Goal: Transaction & Acquisition: Purchase product/service

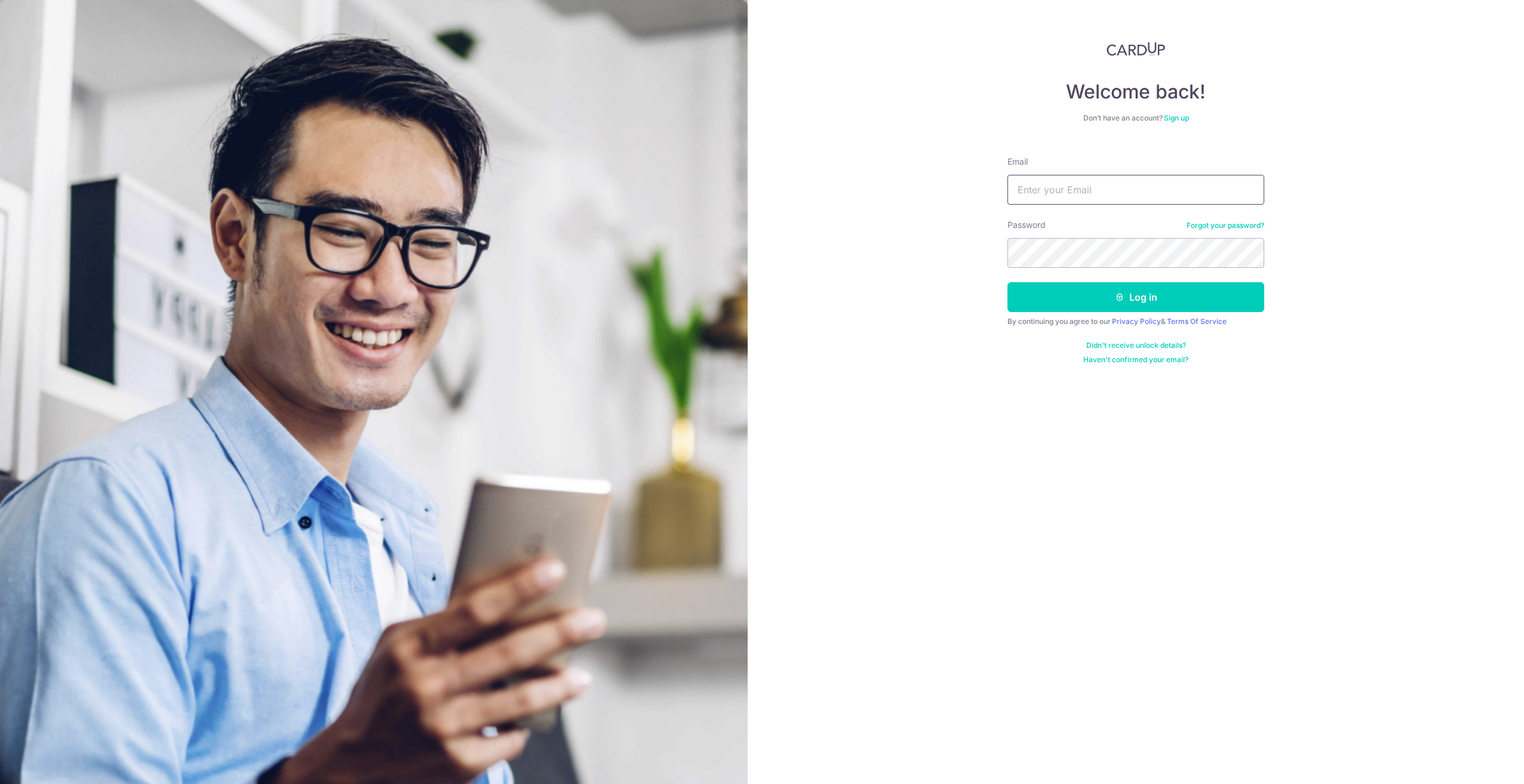
click at [1066, 183] on div "Email" at bounding box center [1135, 180] width 257 height 49
click at [1071, 191] on input "Email" at bounding box center [1135, 189] width 257 height 30
type input "[EMAIL_ADDRESS][PERSON_NAME][DOMAIN_NAME]"
click at [1007, 282] on button "Log in" at bounding box center [1135, 297] width 257 height 30
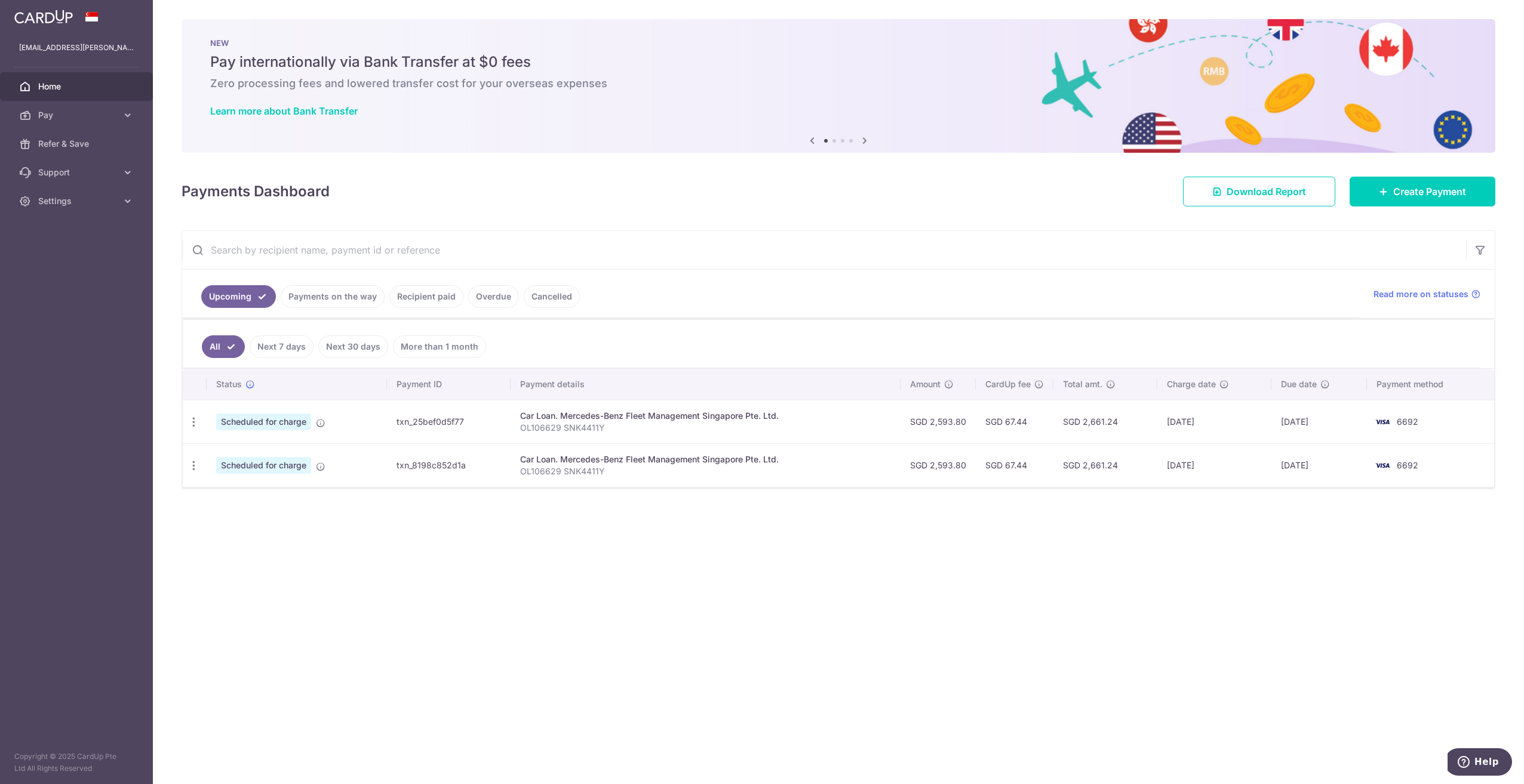
click at [900, 597] on div "× Pause Schedule Pause all future payments in this series Pause just this one p…" at bounding box center [839, 392] width 1371 height 784
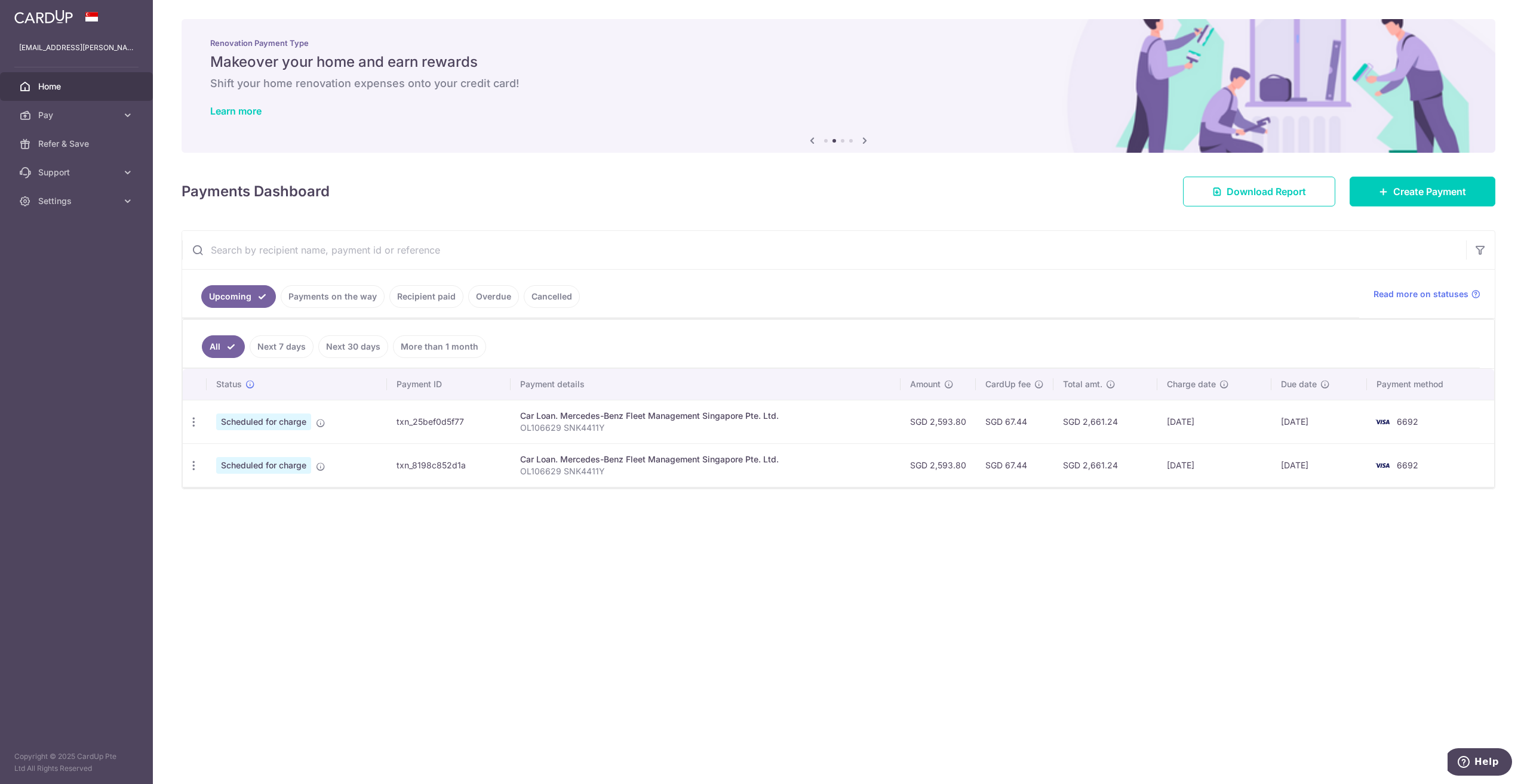
click at [866, 133] on div "Renovation Payment Type Makeover your home and earn rewards Shift your home ren…" at bounding box center [839, 78] width 1314 height 119
click at [864, 139] on icon at bounding box center [865, 140] width 15 height 15
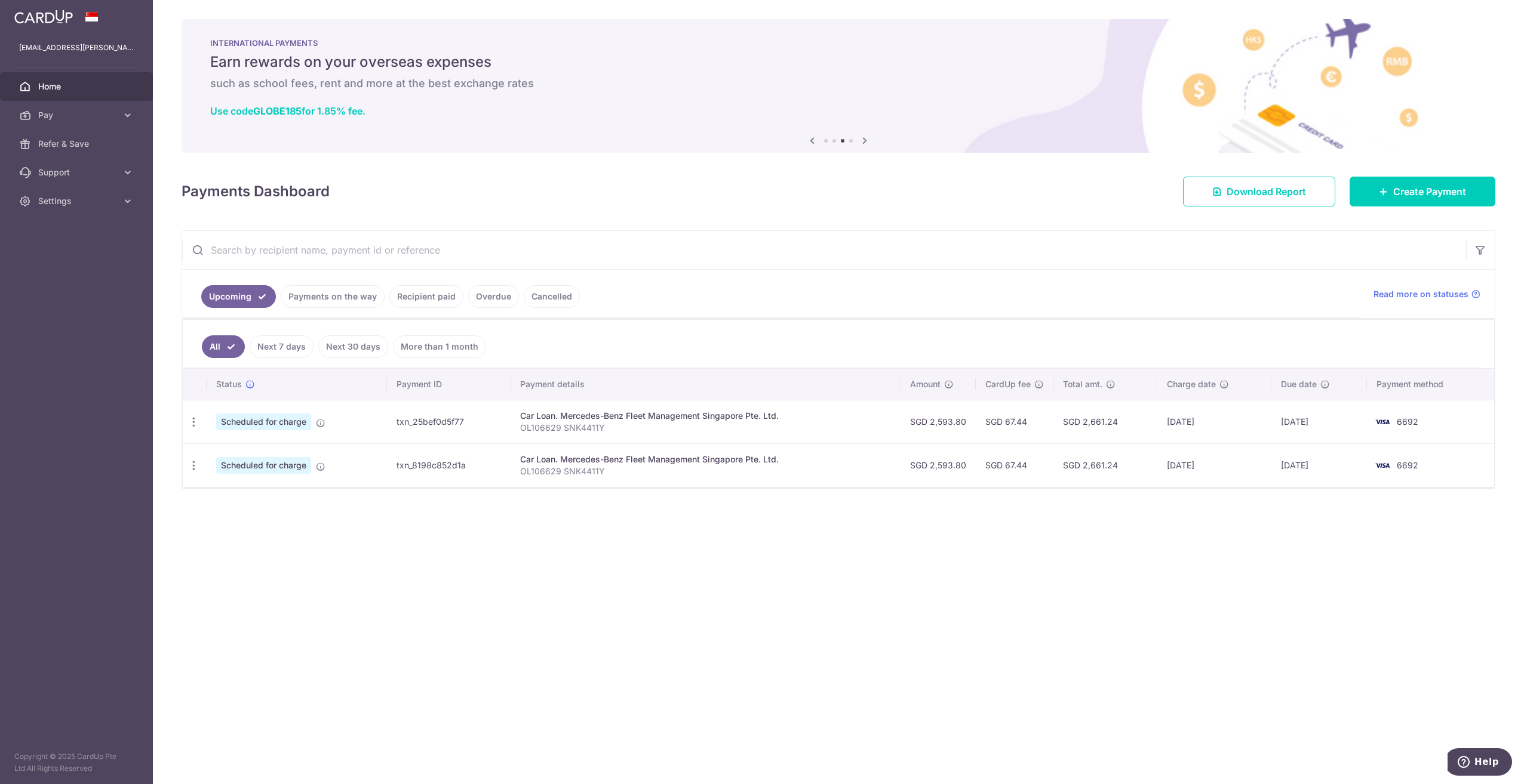
click at [864, 139] on icon at bounding box center [865, 140] width 15 height 15
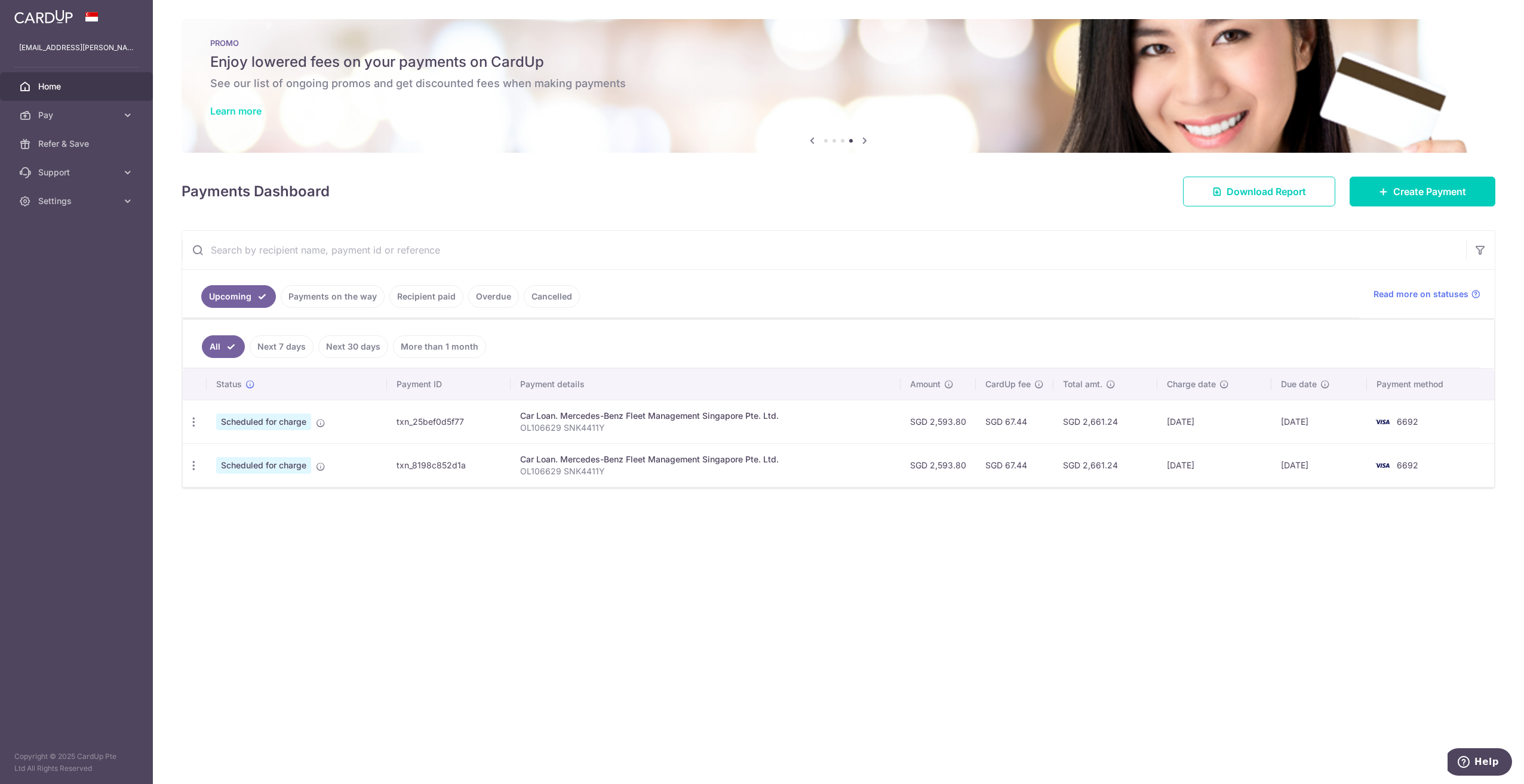
click at [230, 107] on link "Learn more" at bounding box center [236, 111] width 51 height 12
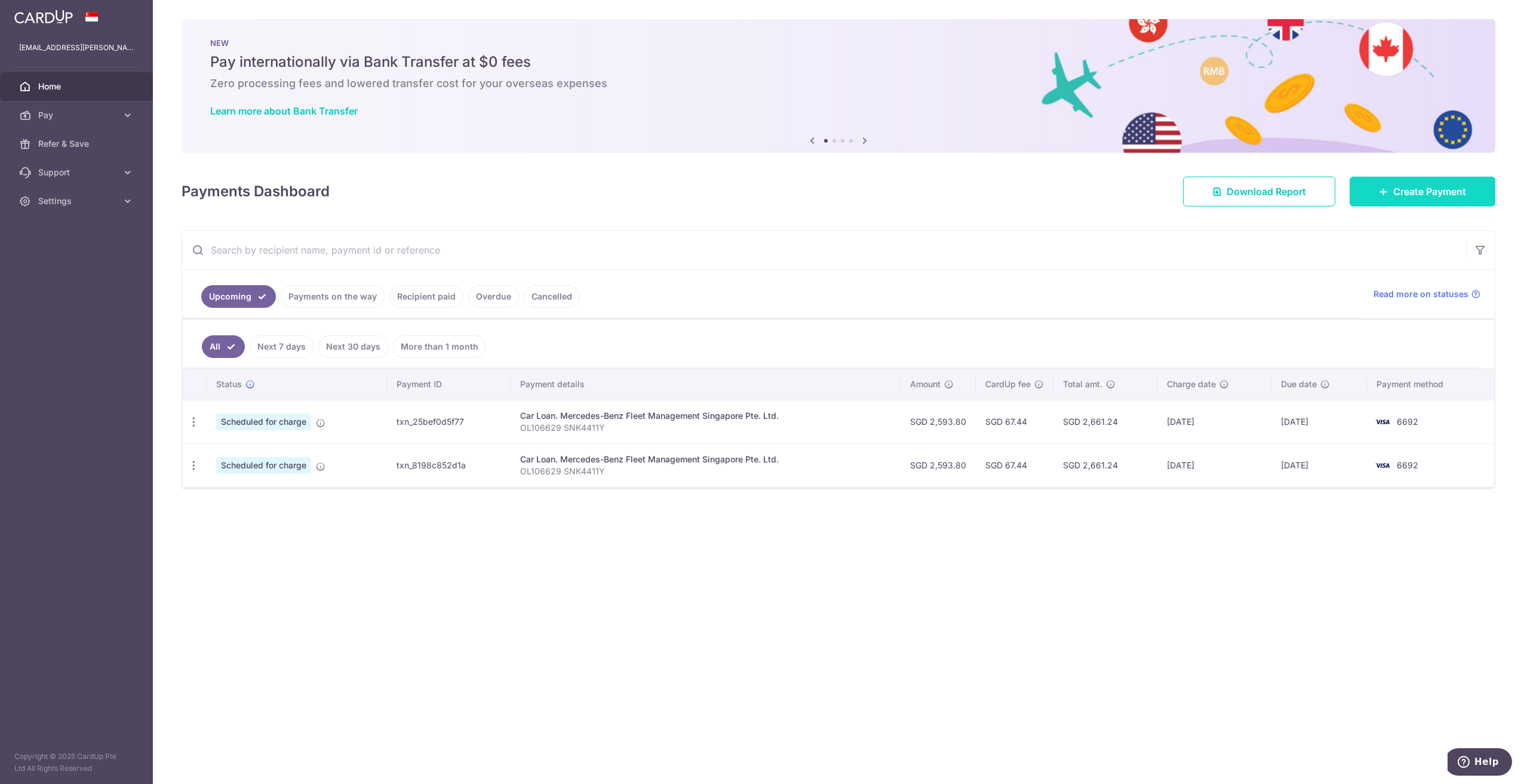
click at [1473, 191] on link "Create Payment" at bounding box center [1422, 191] width 146 height 30
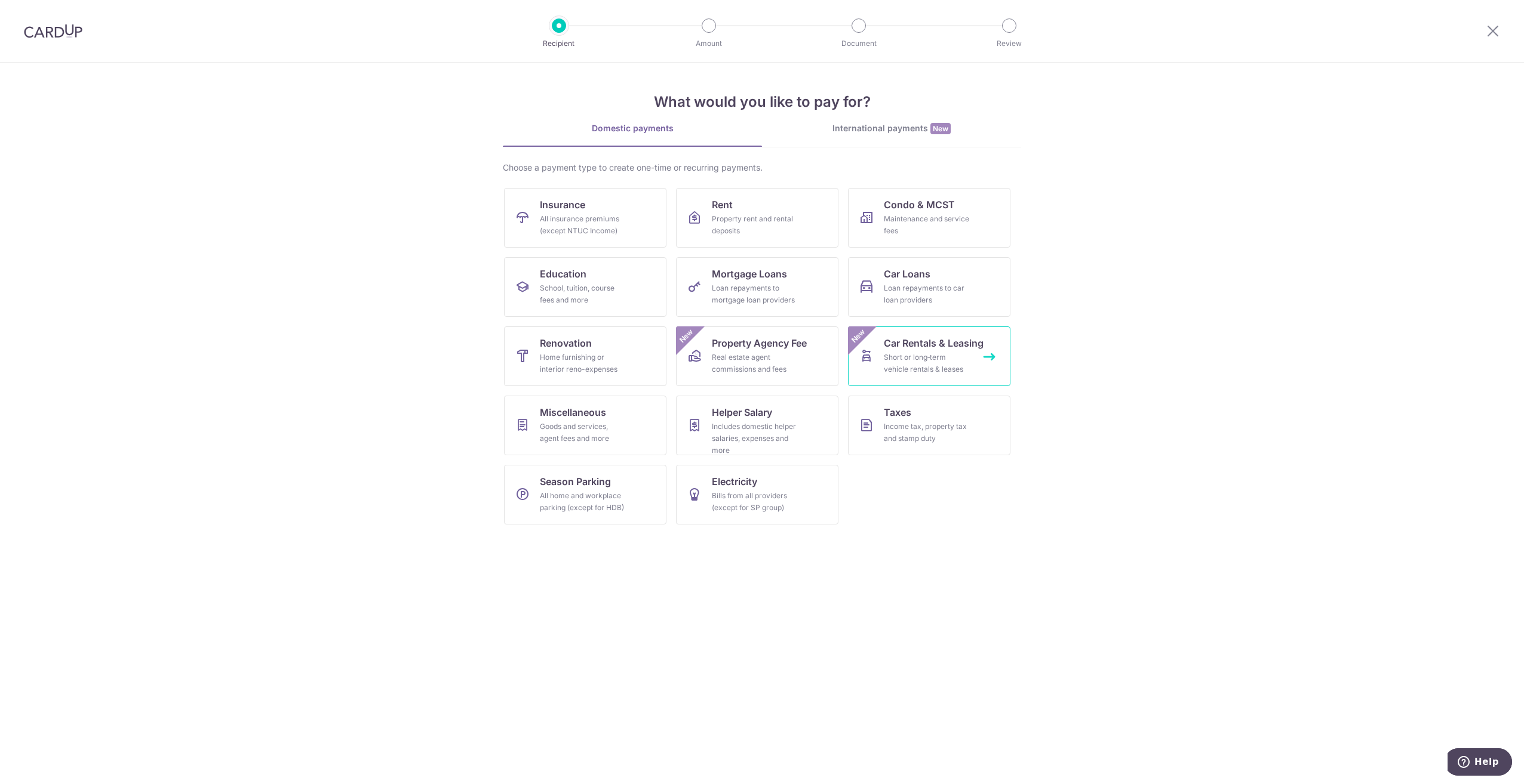
click at [935, 373] on div "Short or long‑term vehicle rentals & leases" at bounding box center [927, 363] width 86 height 24
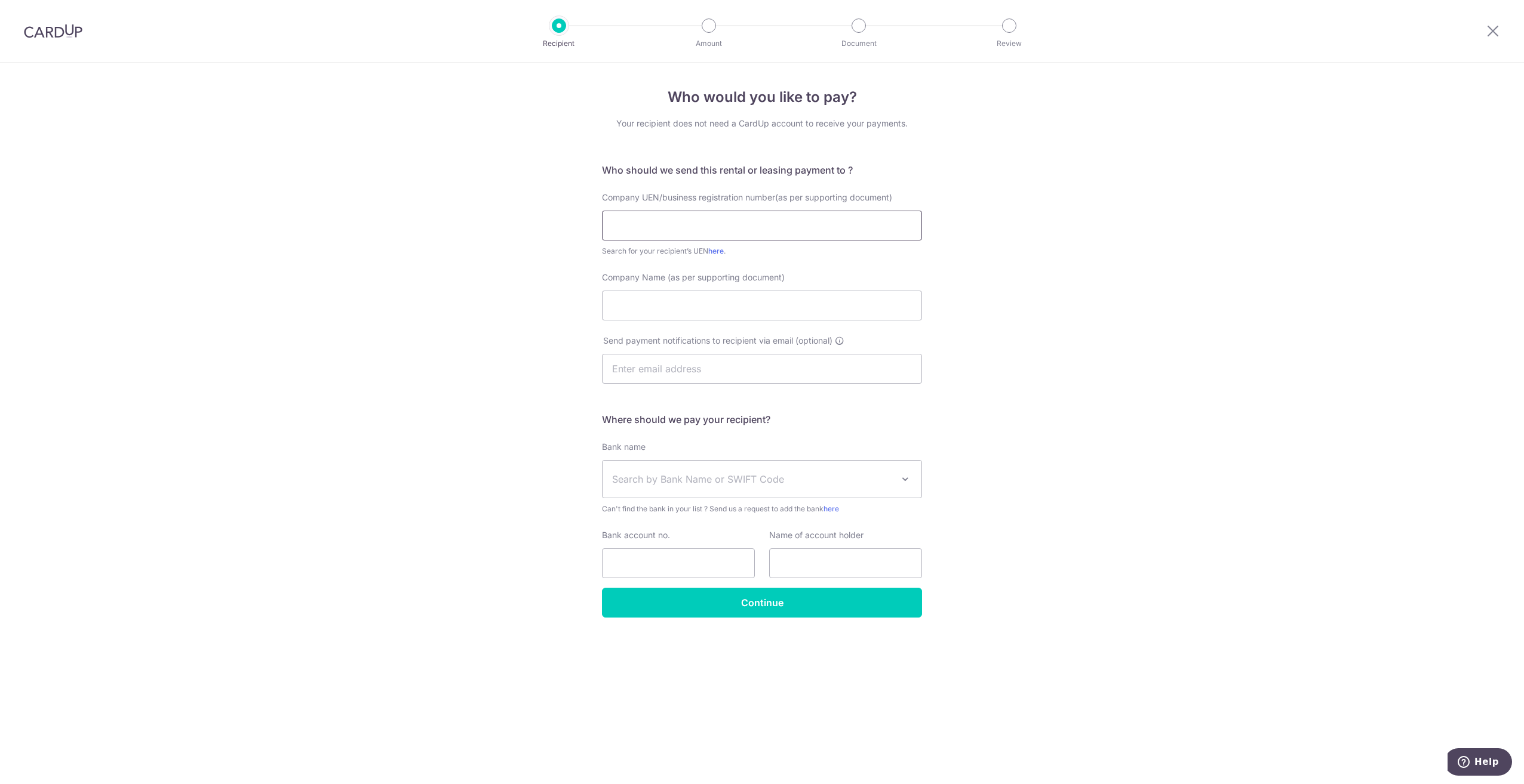
click at [720, 222] on input "text" at bounding box center [761, 226] width 320 height 30
click at [1041, 241] on div "Who would you like to pay? Your recipient does not need a CardUp account to rec…" at bounding box center [762, 423] width 1524 height 721
click at [763, 312] on input "Company Name (as per supporting document)" at bounding box center [761, 305] width 320 height 30
click at [1131, 342] on div "Who would you like to pay? Your recipient does not need a CardUp account to rec…" at bounding box center [762, 423] width 1524 height 721
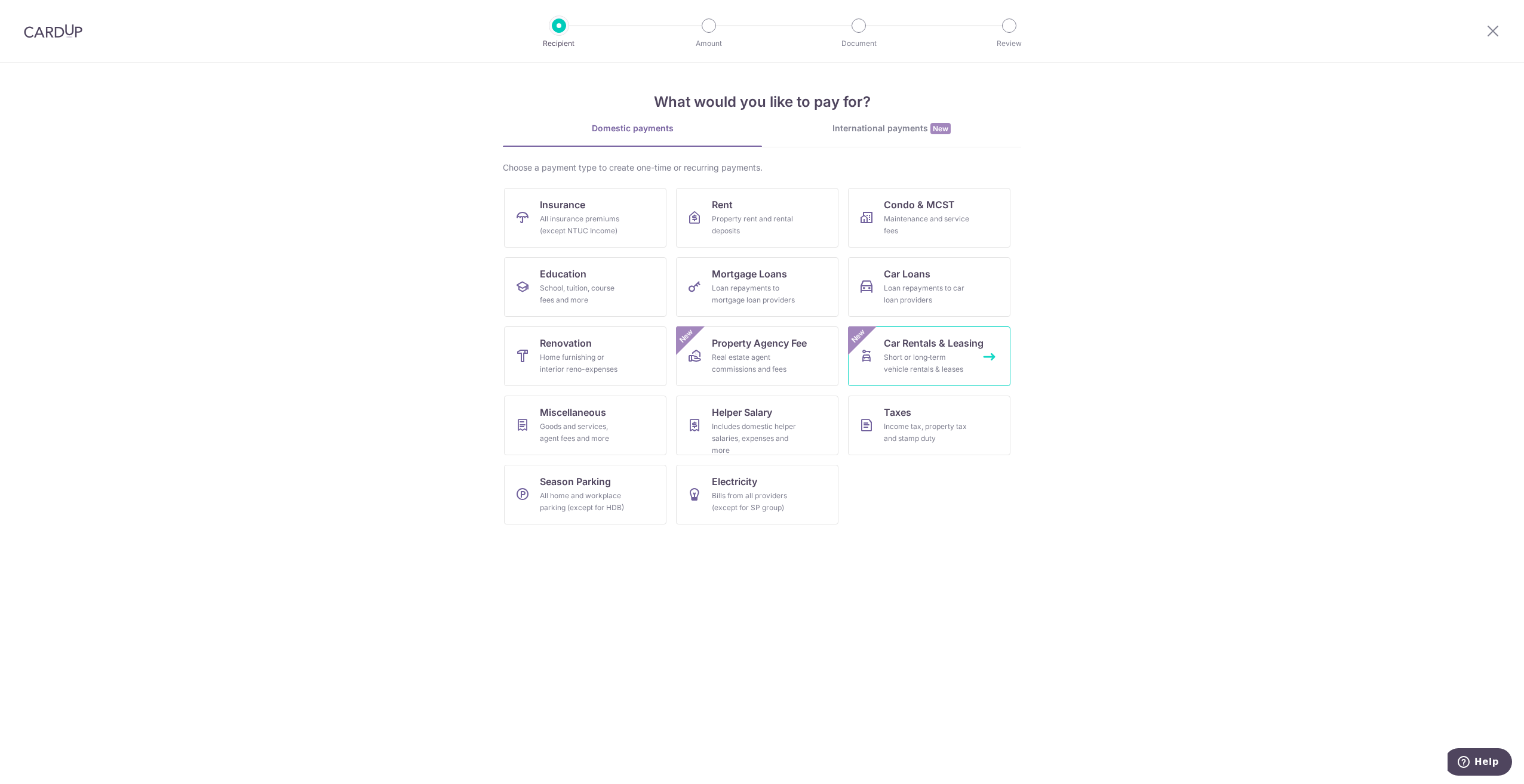
click at [993, 360] on link "Car Rentals & Leasing Short or long‑term vehicle rentals & leases New" at bounding box center [929, 356] width 162 height 60
click at [873, 279] on link "Car Loans Loan repayments to car loan providers" at bounding box center [929, 287] width 162 height 60
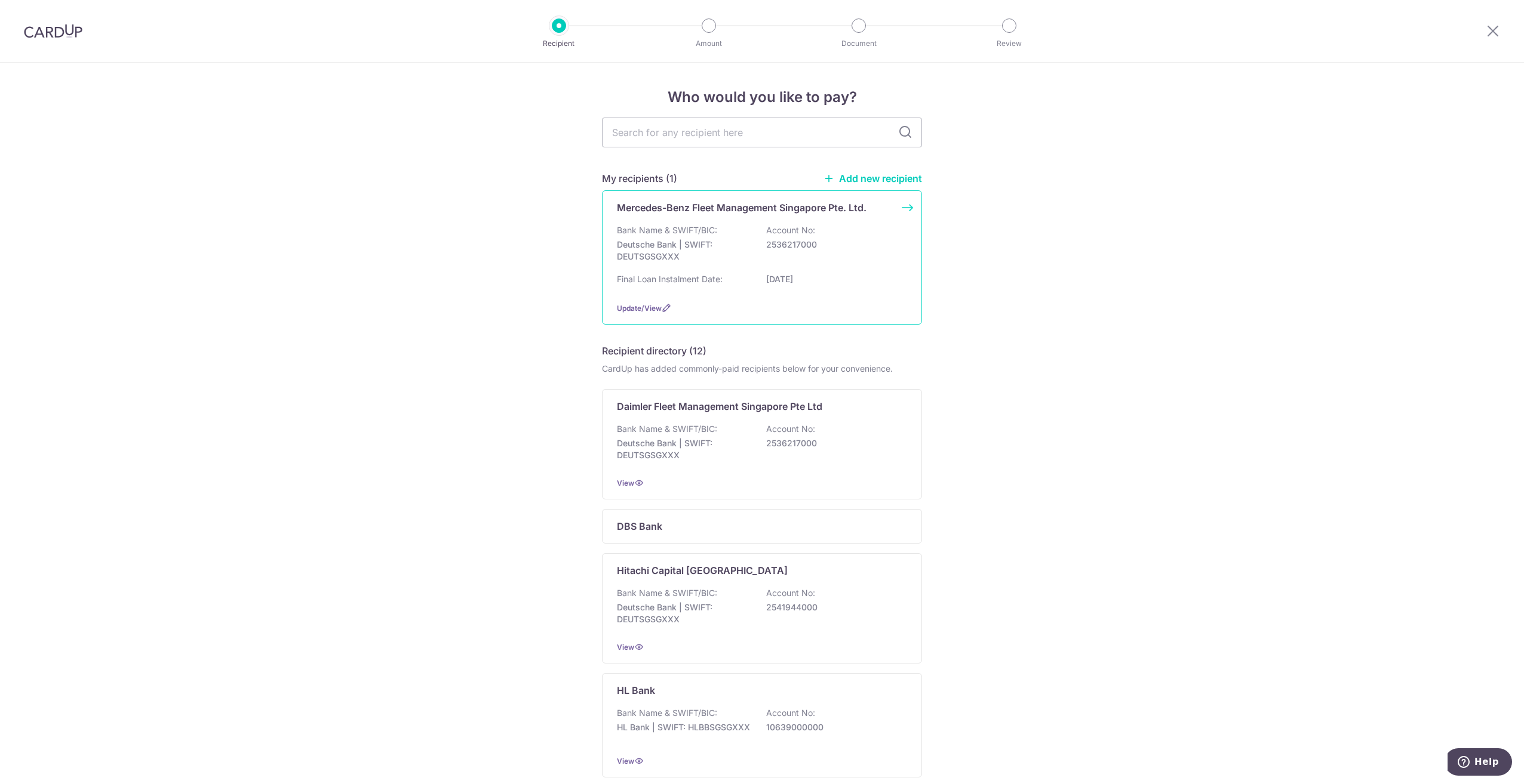
click at [755, 229] on div "Bank Name & SWIFT/BIC: Deutsche Bank | SWIFT: DEUTSGSGXXX Account No: 2536217000" at bounding box center [762, 246] width 290 height 44
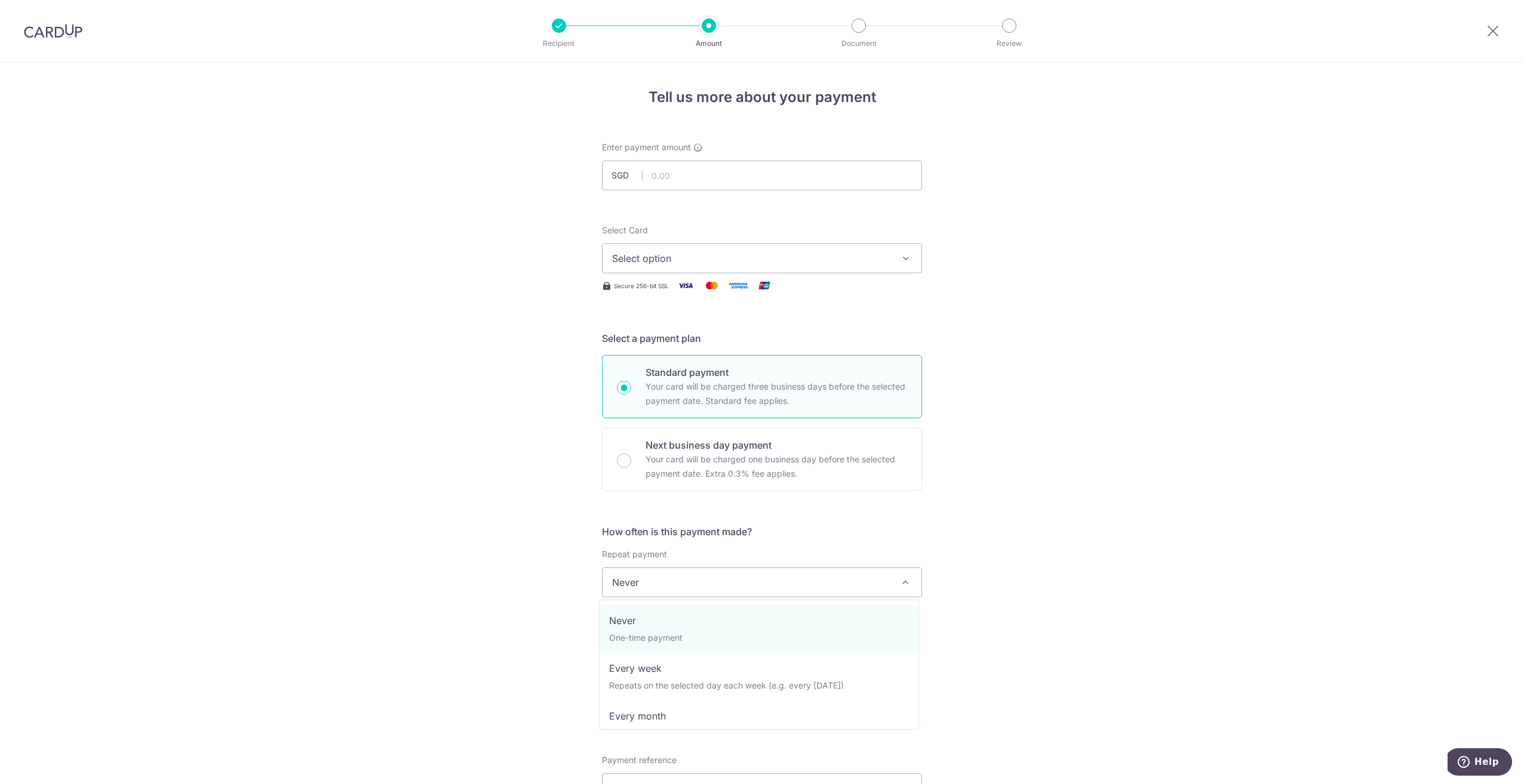
click at [735, 587] on span "Never" at bounding box center [761, 582] width 319 height 28
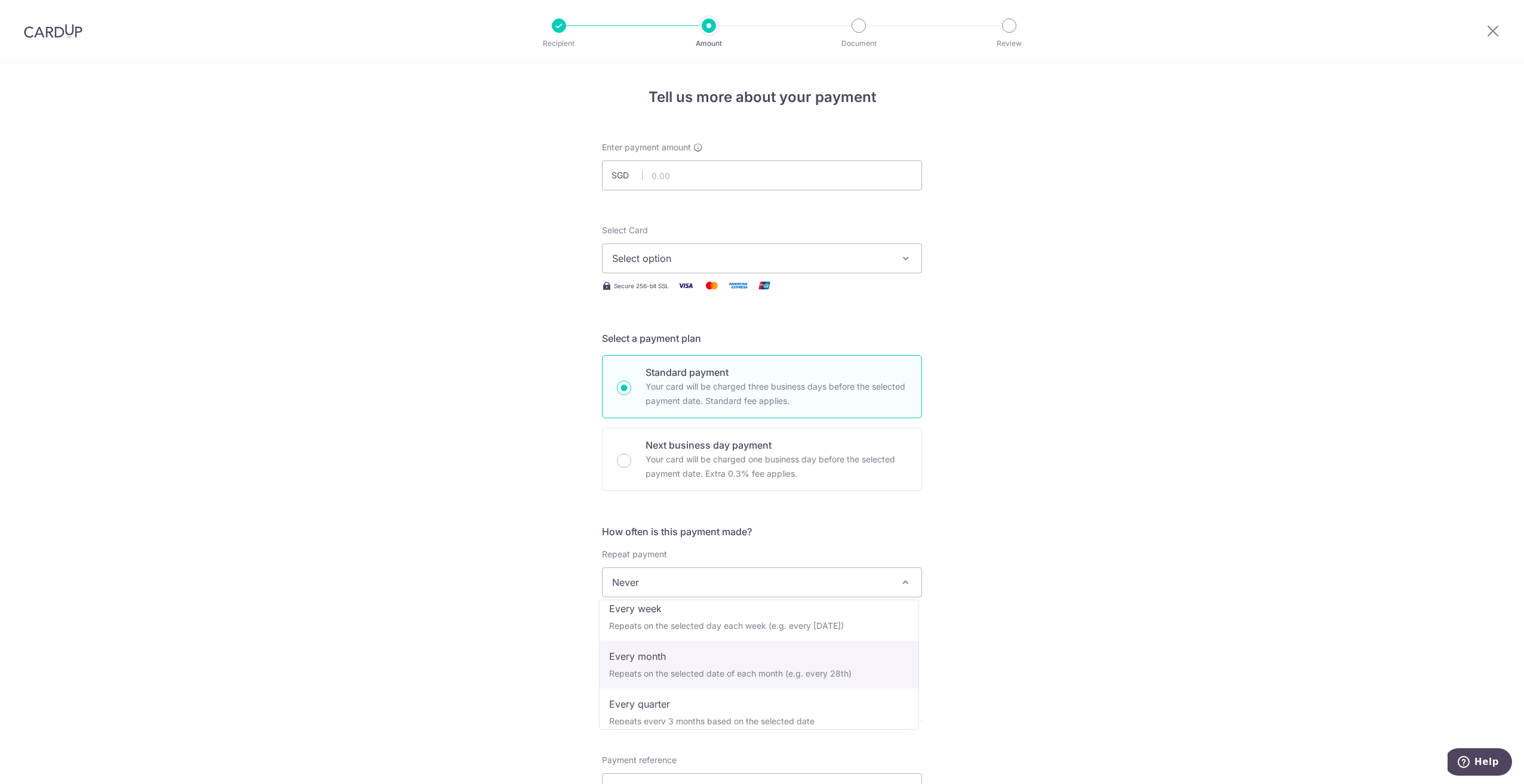
scroll to position [119, 0]
select select "3"
type input "[DATE]"
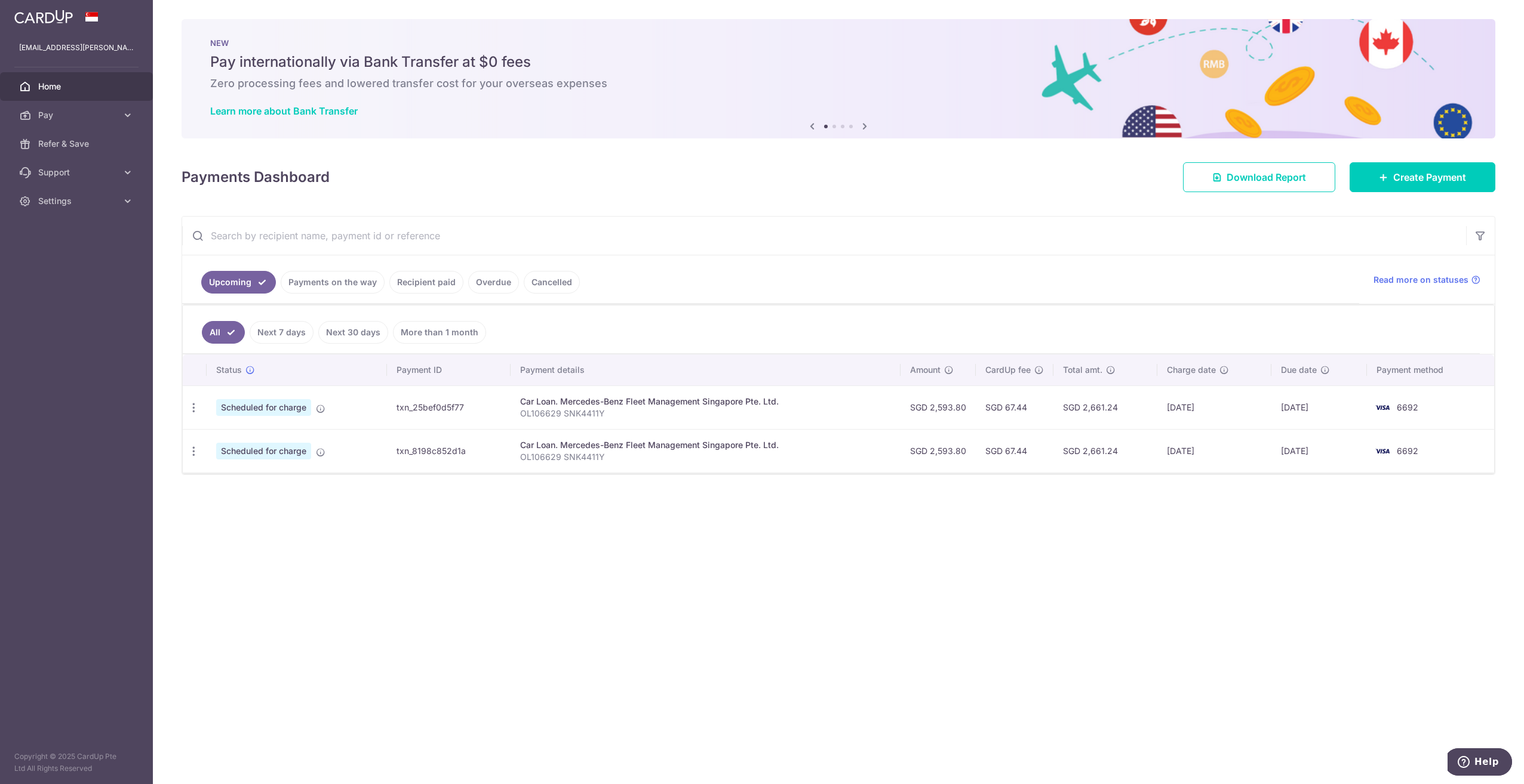
drag, startPoint x: 972, startPoint y: 407, endPoint x: 937, endPoint y: 405, distance: 35.1
click at [937, 405] on td "SGD 2,593.80" at bounding box center [938, 407] width 75 height 44
copy td "2,593.80"
click at [873, 651] on div "× Pause Schedule Pause all future payments in this series Pause just this one p…" at bounding box center [839, 392] width 1371 height 784
click at [1470, 177] on link "Create Payment" at bounding box center [1422, 177] width 146 height 30
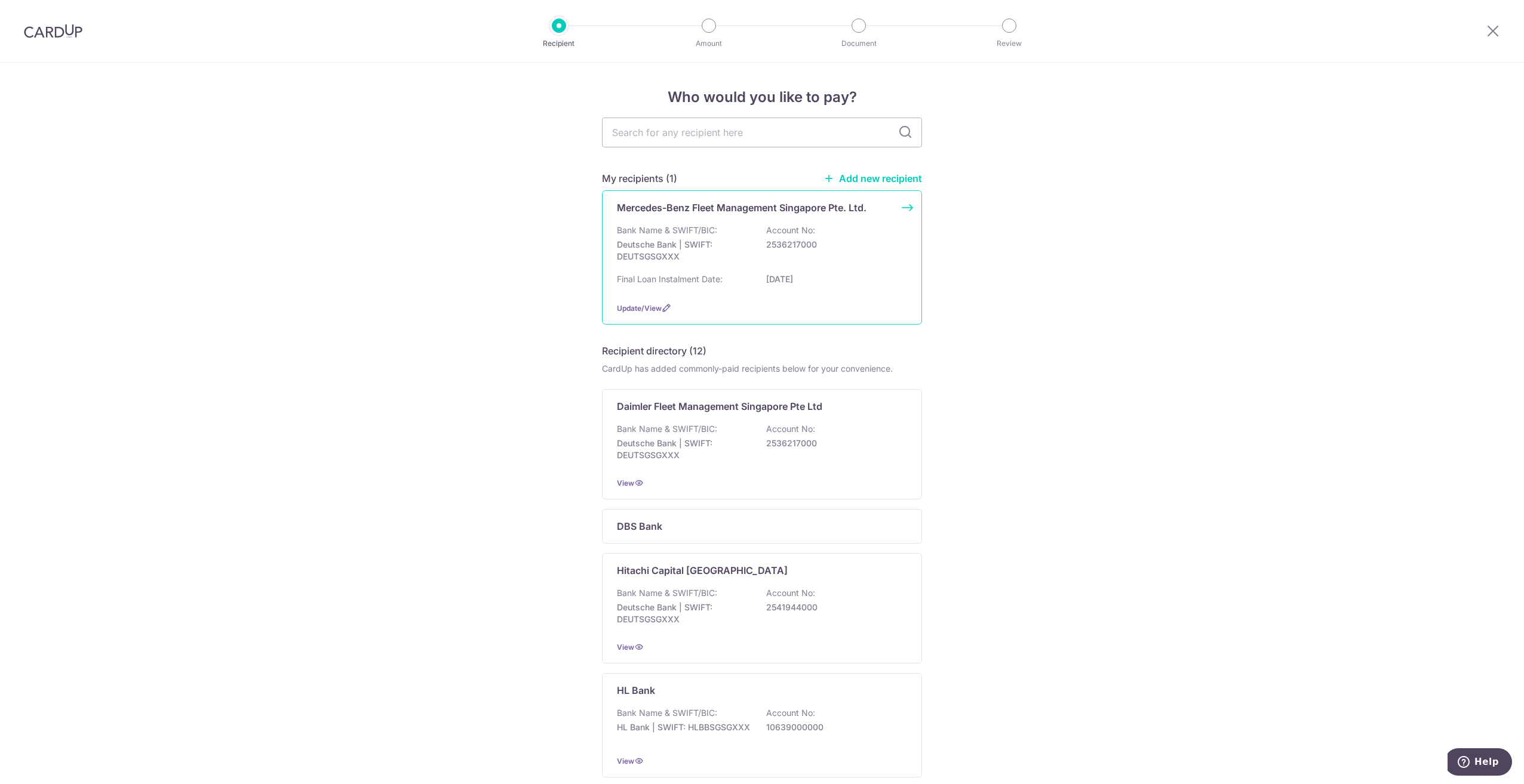
click at [702, 287] on div "Final Loan Instalment Date: [DATE]" at bounding box center [762, 283] width 290 height 19
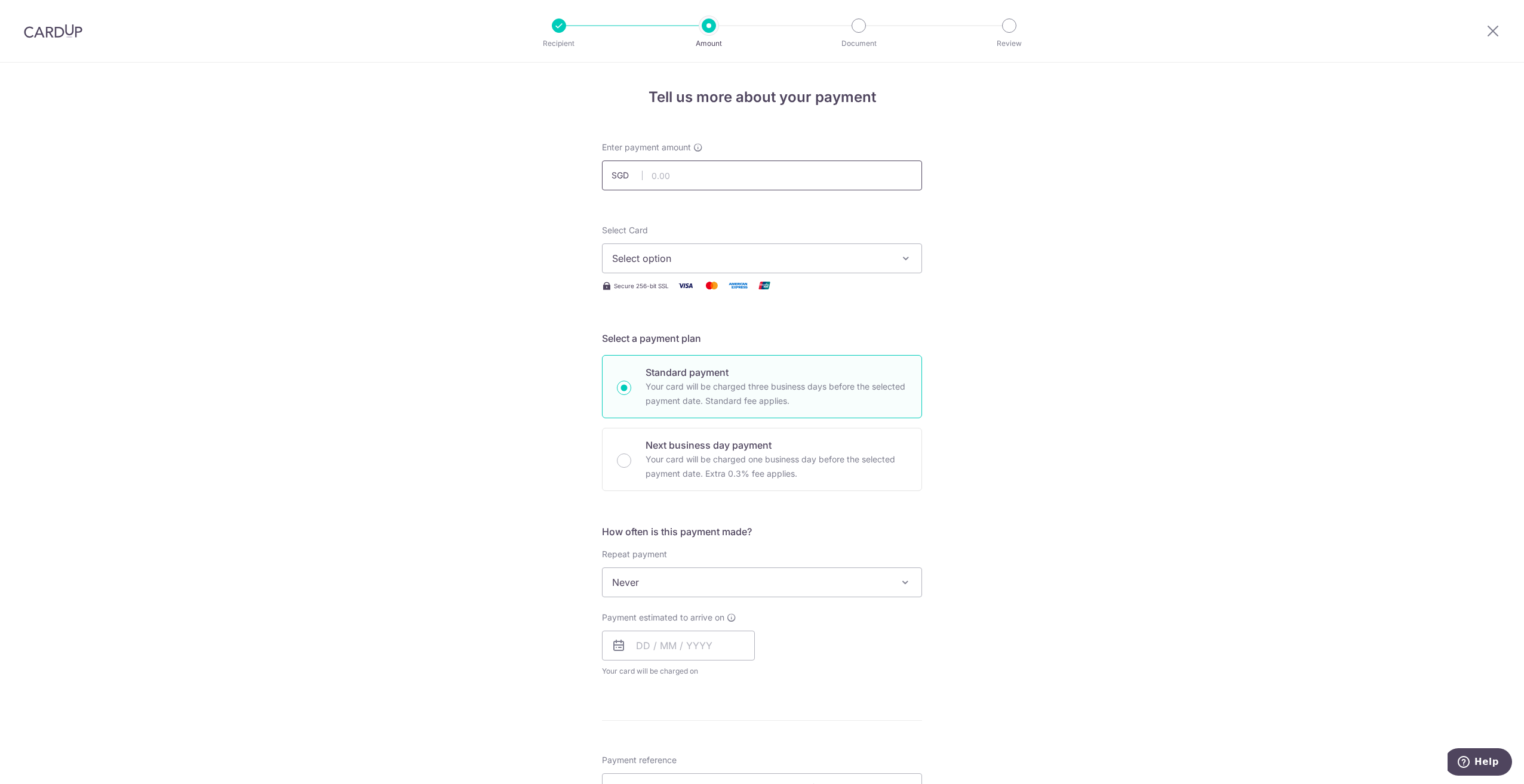
click at [701, 180] on input "text" at bounding box center [761, 175] width 320 height 30
type input "2"
paste input "2,593.80"
type input "2,593.80"
click at [759, 251] on button "Select option" at bounding box center [761, 258] width 320 height 30
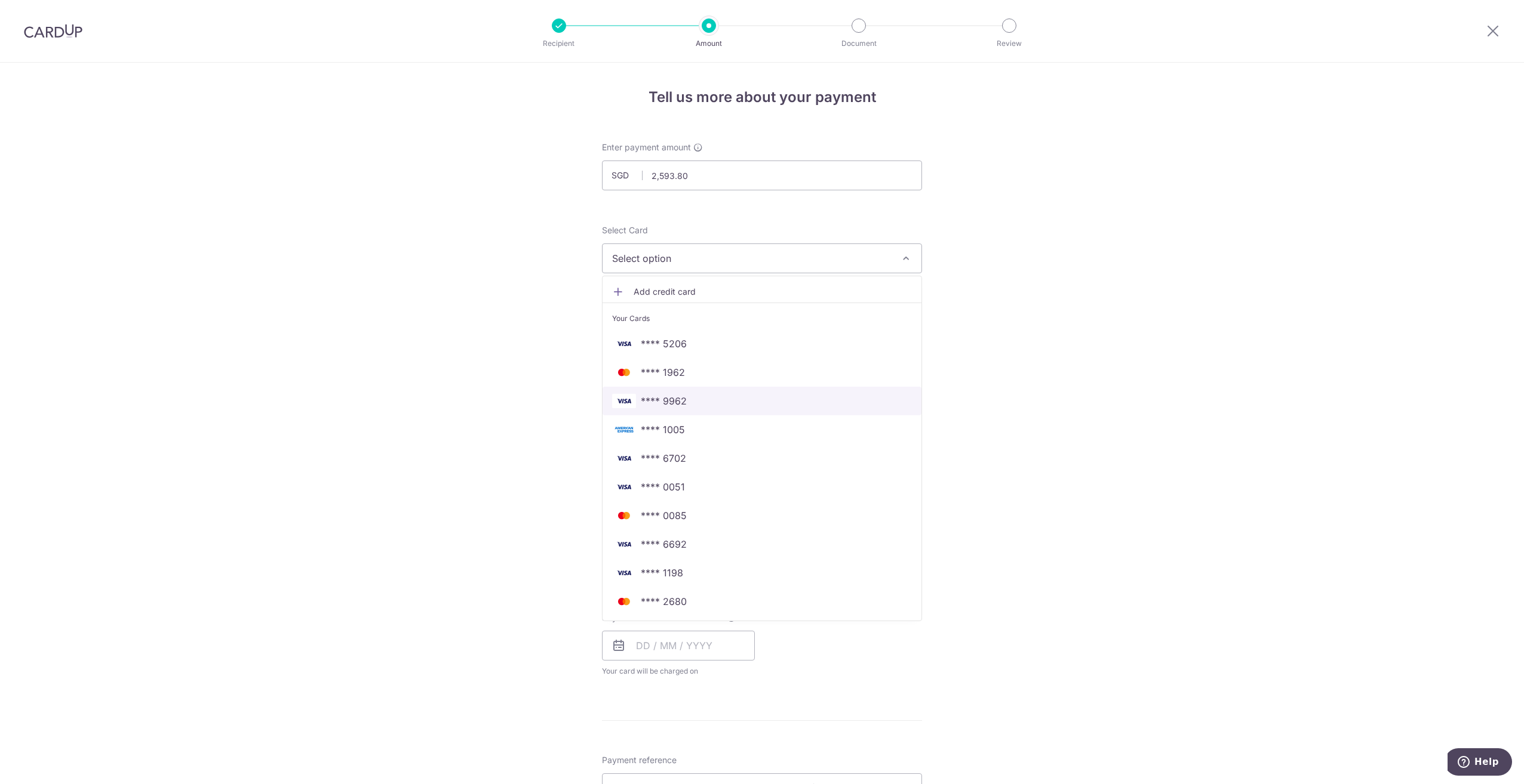
click at [732, 406] on span "**** 9962" at bounding box center [762, 401] width 300 height 15
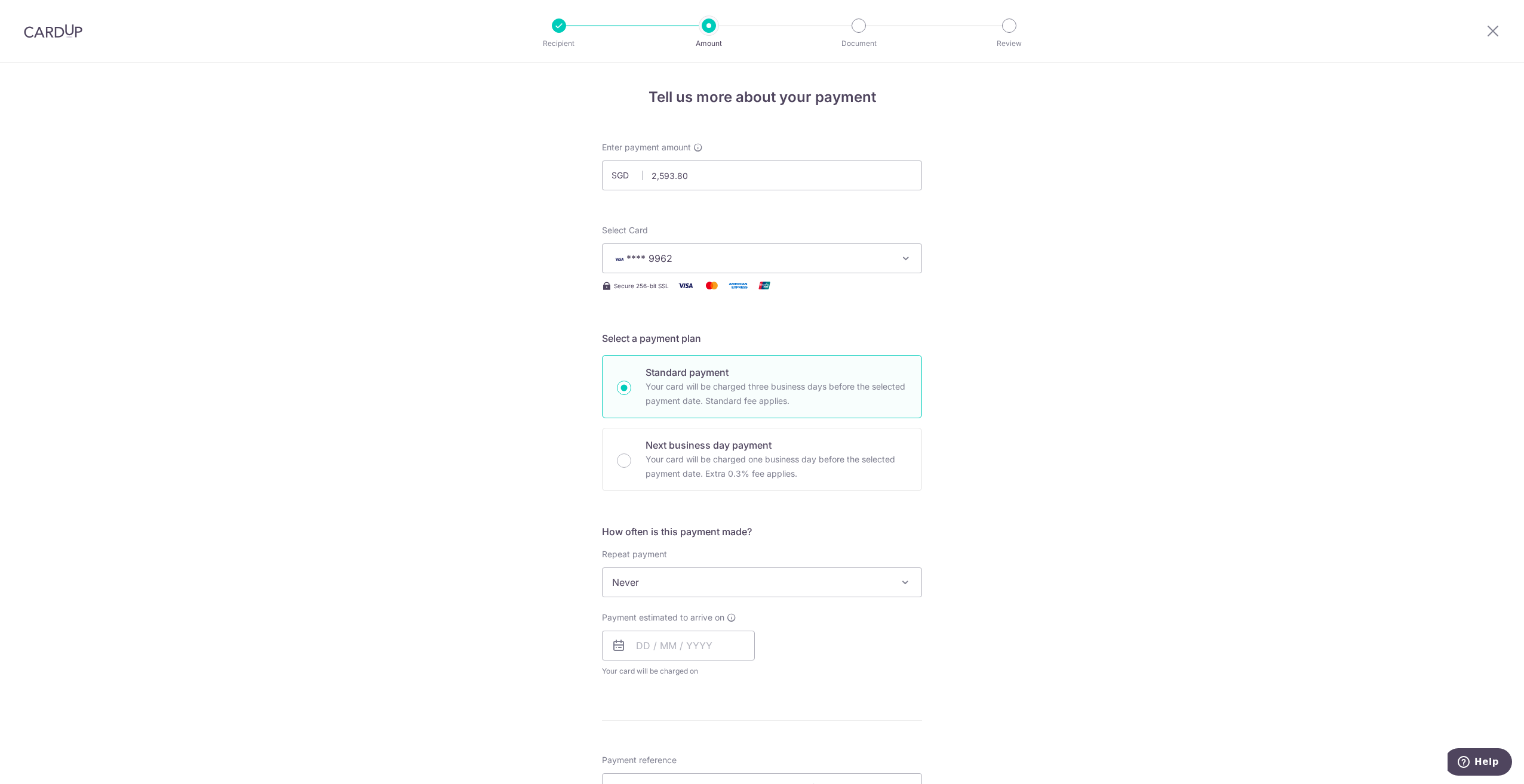
click at [728, 584] on span "Never" at bounding box center [761, 582] width 319 height 28
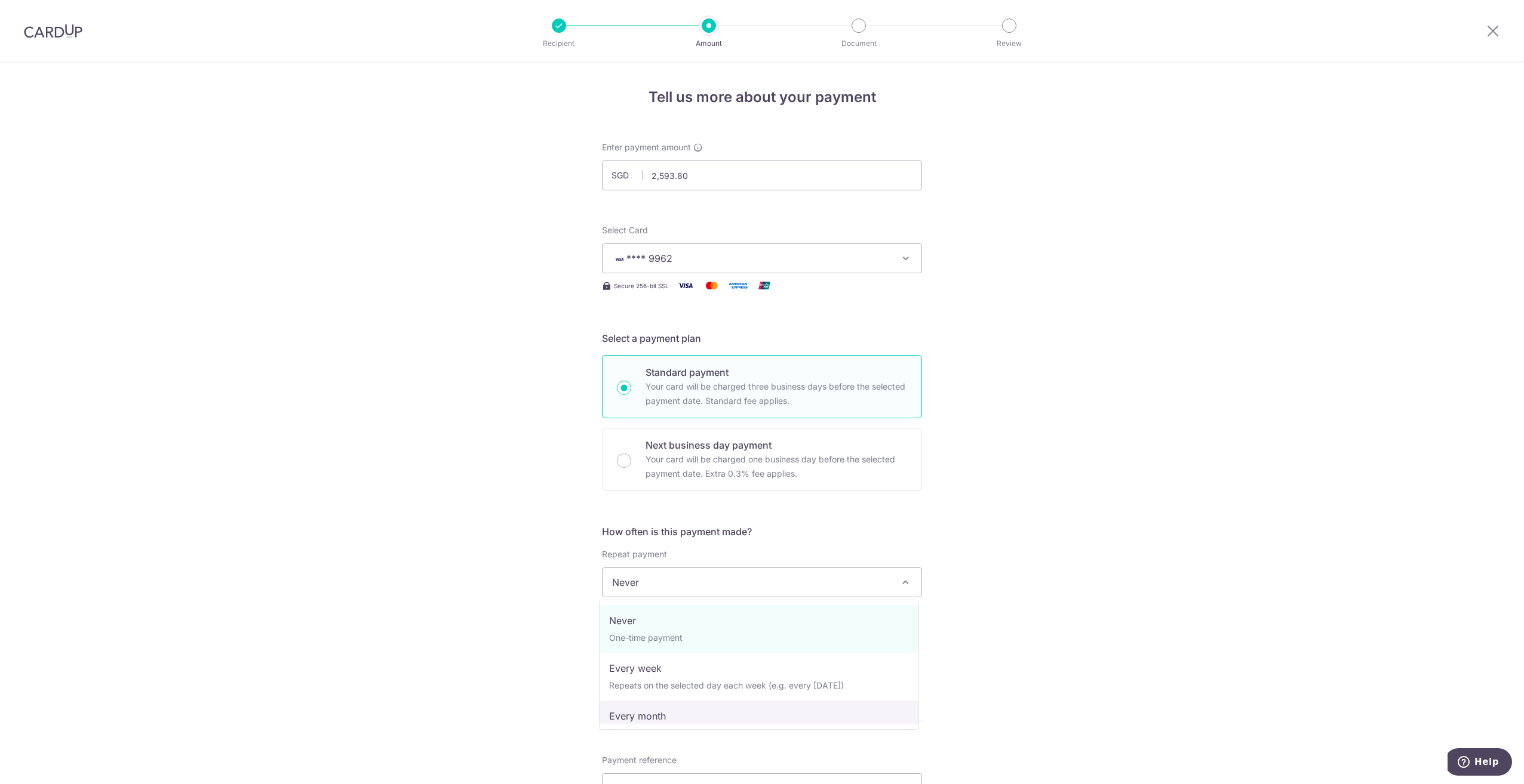
select select "3"
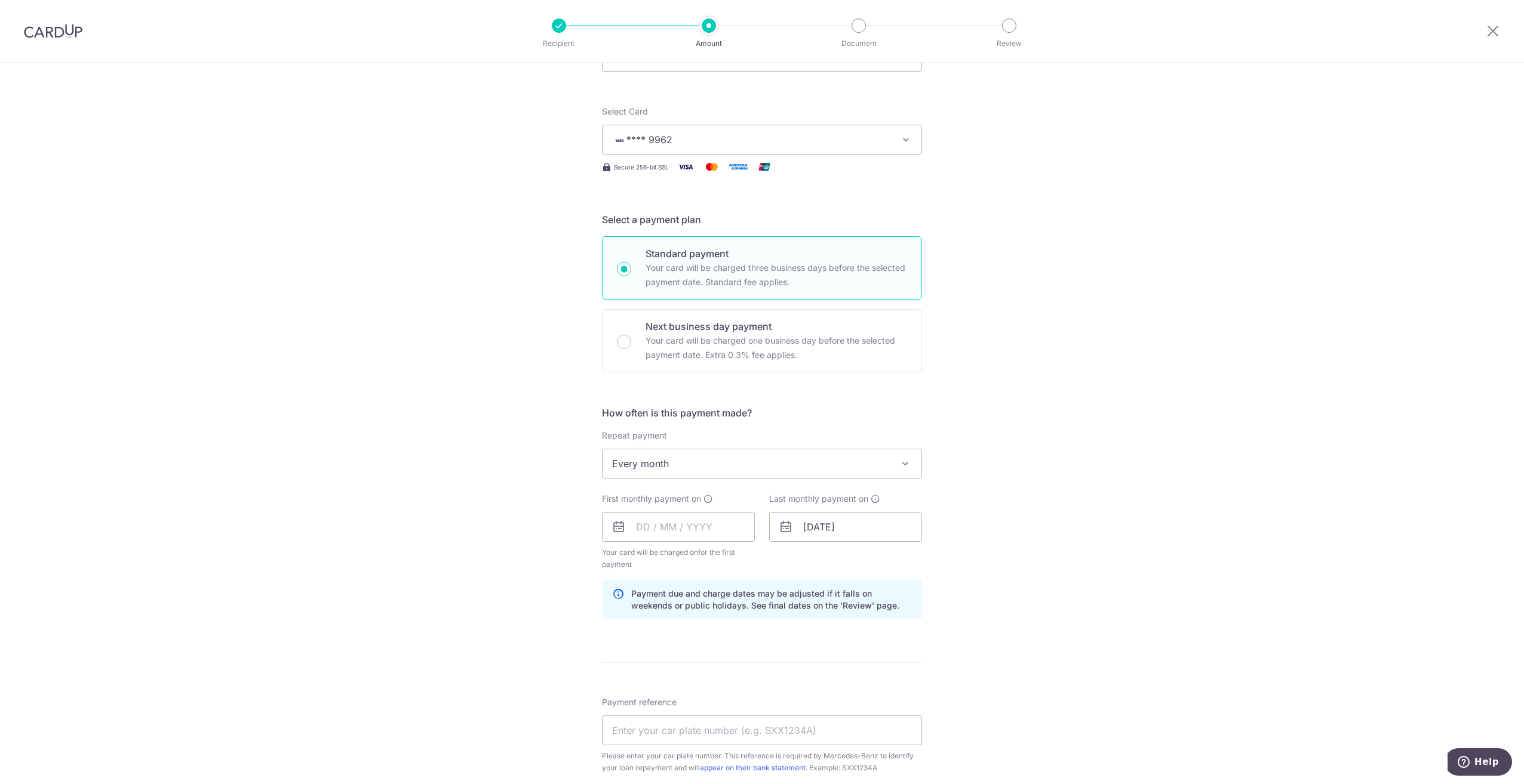
scroll to position [119, 0]
click at [643, 532] on input "text" at bounding box center [678, 526] width 153 height 30
click at [680, 556] on select "Oct Nov Dec" at bounding box center [670, 558] width 32 height 9
click at [681, 557] on select "Oct Nov Dec" at bounding box center [670, 558] width 32 height 9
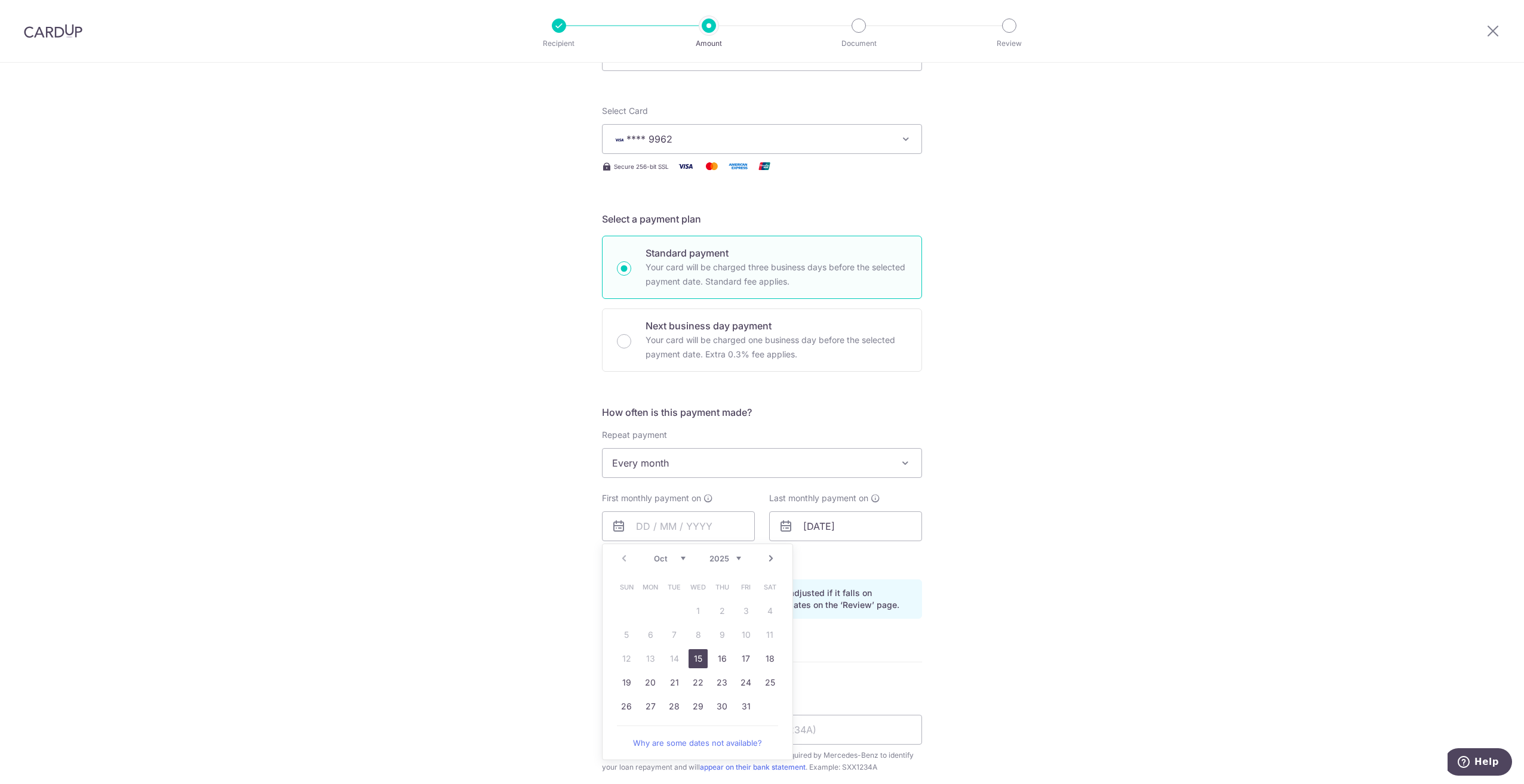
click at [713, 558] on select "2025 2026 2027 2028 2029 2030 2031 2032 2033 2034 2035" at bounding box center [725, 558] width 32 height 9
click at [668, 560] on select "Jan Feb Mar Apr May Jun Jul Aug Sep Oct Nov Dec" at bounding box center [670, 558] width 32 height 9
click at [716, 612] on link "1" at bounding box center [722, 611] width 19 height 19
type input "01/01/2026"
click at [817, 523] on input "31/12/2026" at bounding box center [846, 526] width 153 height 30
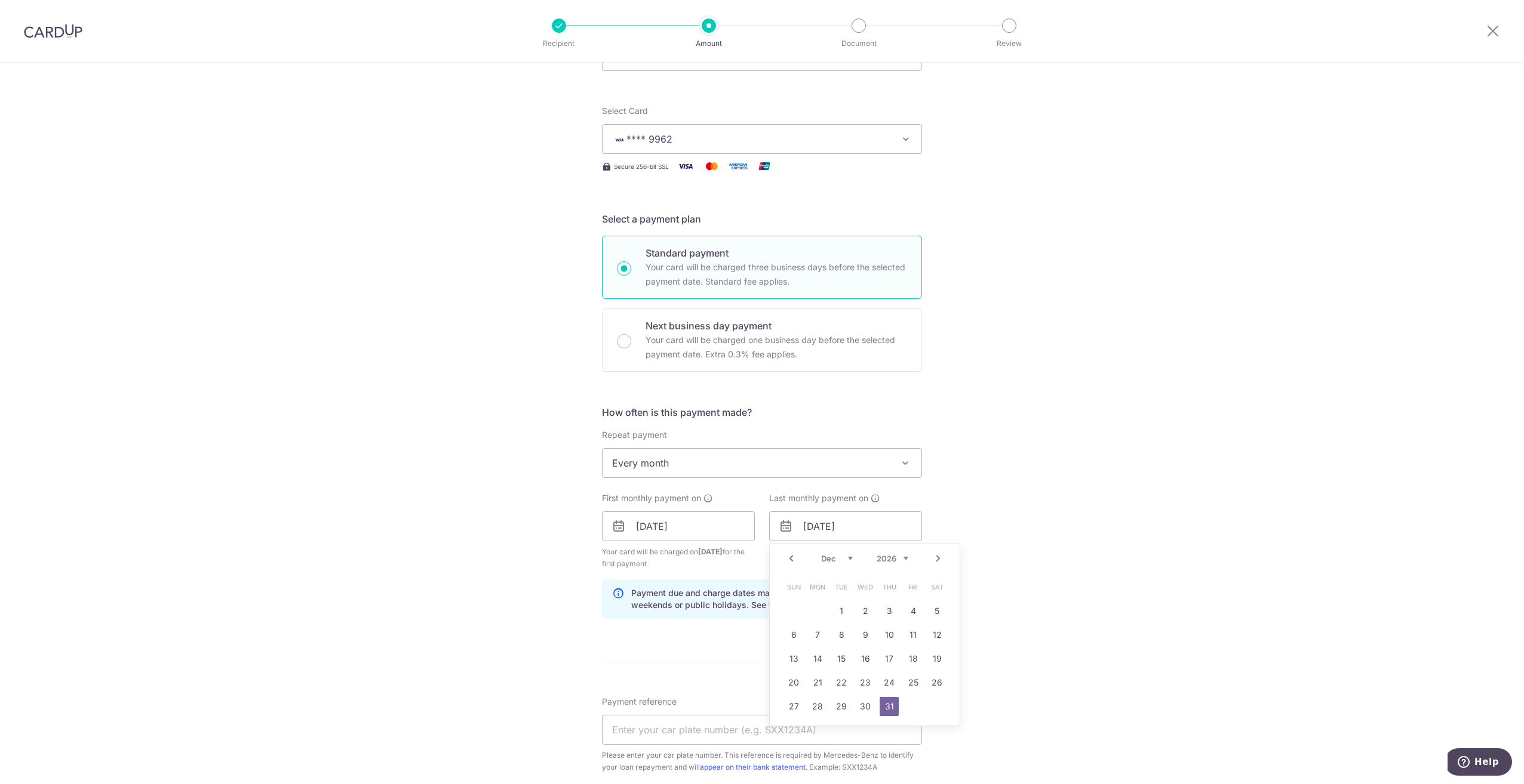
click at [835, 559] on select "Jan Feb Mar Apr May Jun [DATE] Aug Sep Oct Nov Dec" at bounding box center [837, 558] width 32 height 9
click at [795, 613] on link "1" at bounding box center [794, 611] width 19 height 19
type input "01/03/2026"
click at [1027, 539] on div "Tell us more about your payment Enter payment amount SGD 2,593.80 2593.80 Selec…" at bounding box center [762, 514] width 1524 height 1141
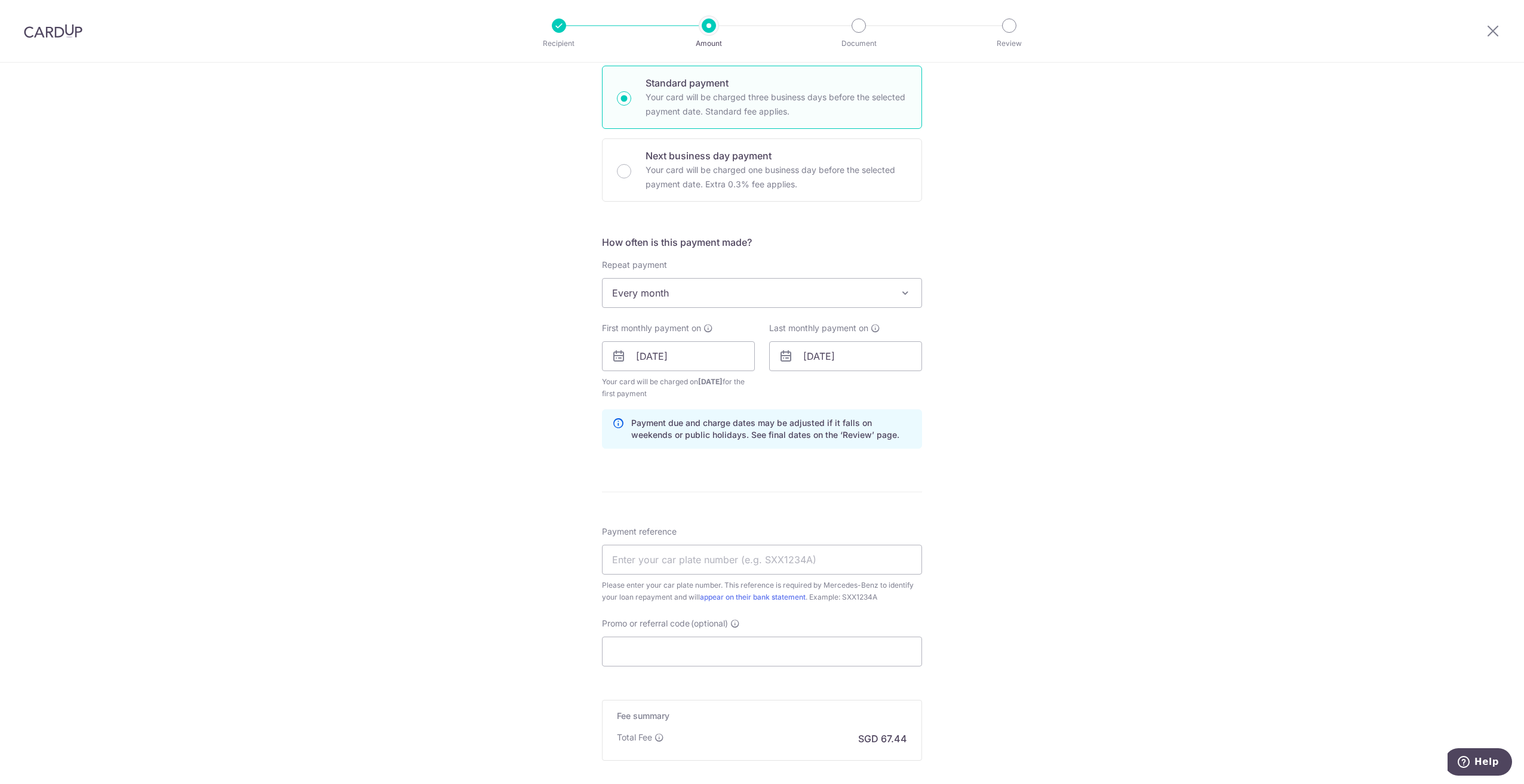
scroll to position [358, 0]
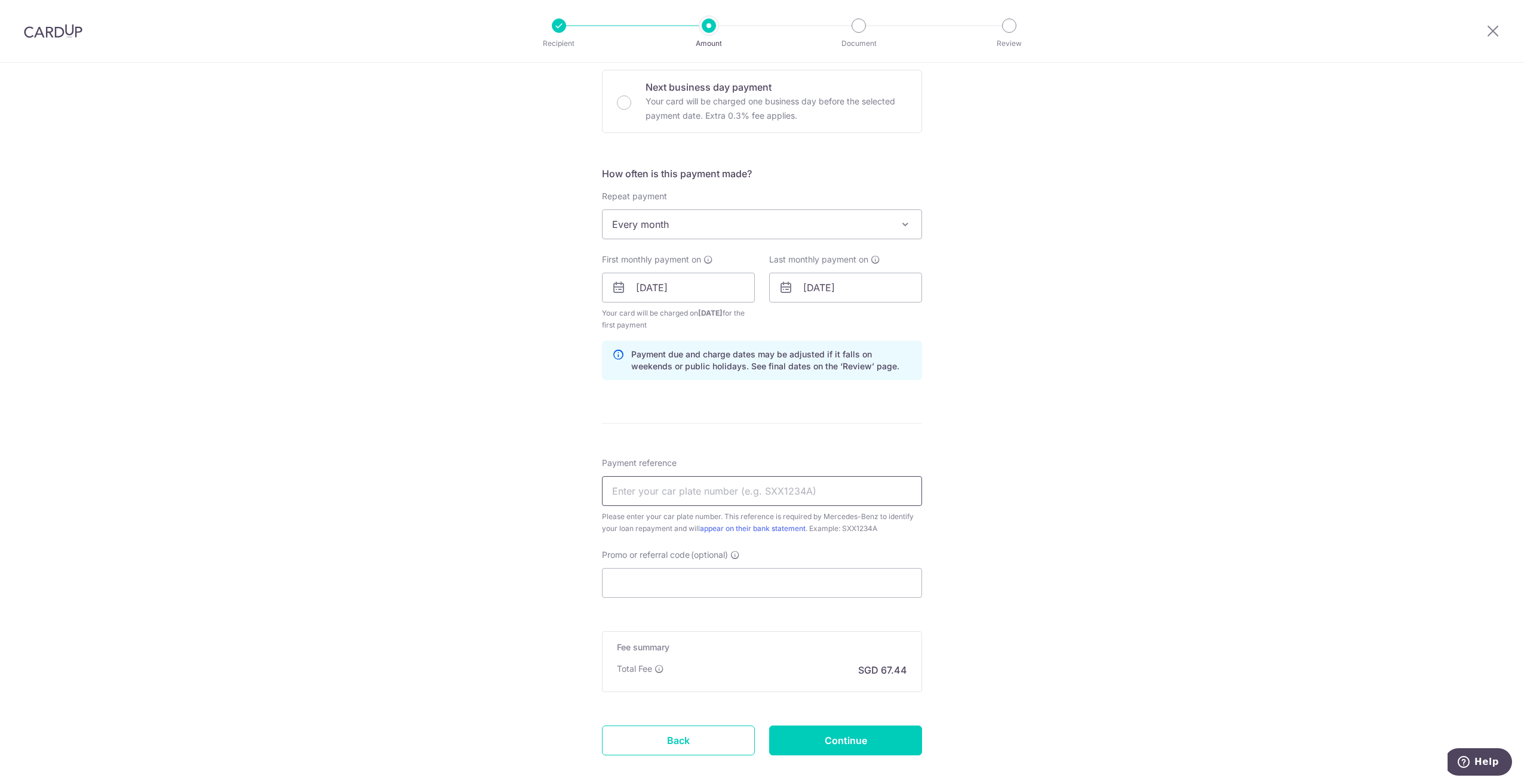
click at [765, 501] on input "Payment reference" at bounding box center [761, 491] width 320 height 30
click at [767, 497] on input "Payment reference" at bounding box center [761, 491] width 320 height 30
type input "SNK4411Y"
click at [702, 591] on input "Promo or referral code (optional)" at bounding box center [761, 583] width 320 height 30
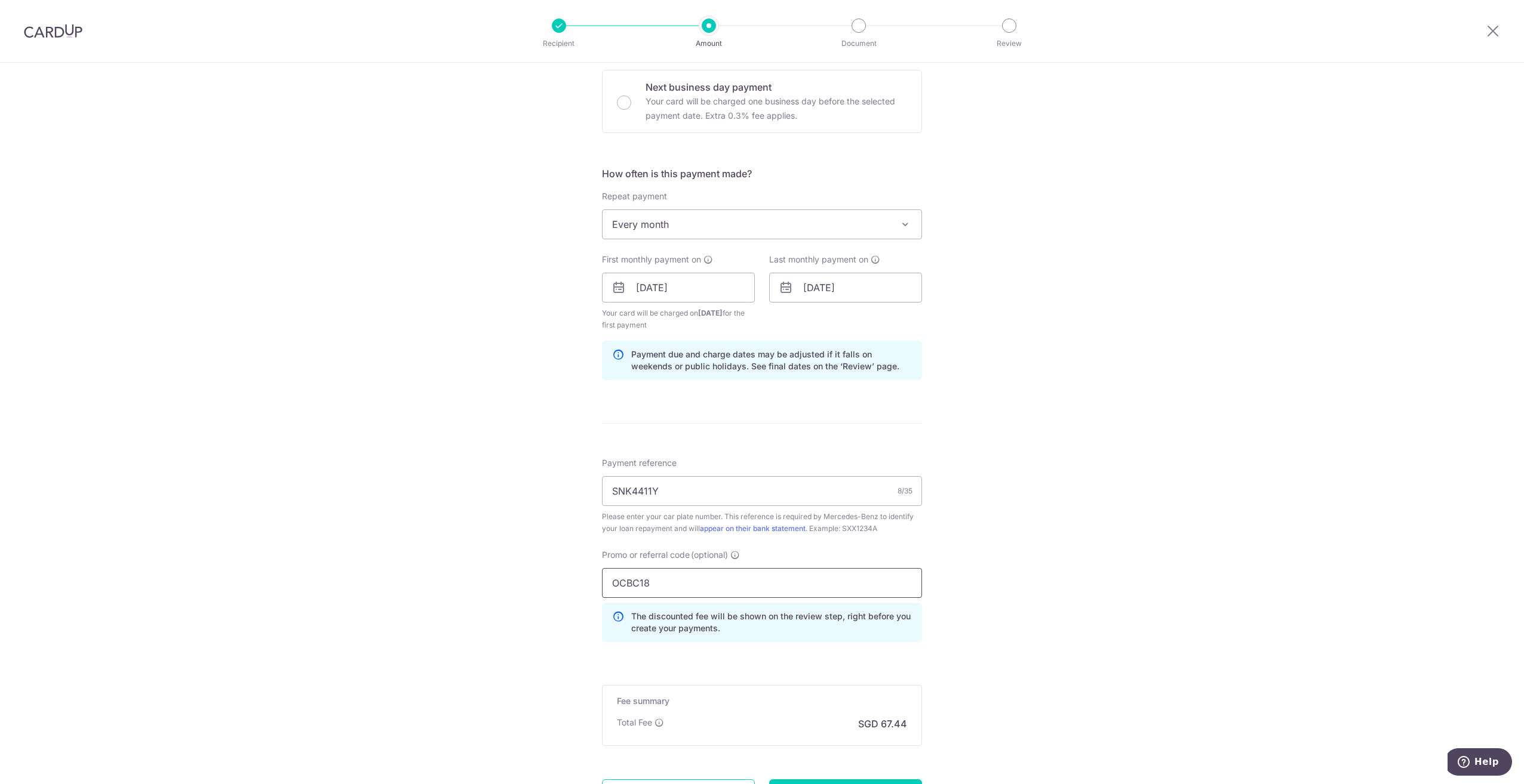
type input "OCBC18"
click at [1009, 545] on div "Tell us more about your payment Enter payment amount SGD 2,593.80 2593.80 Selec…" at bounding box center [762, 301] width 1524 height 1194
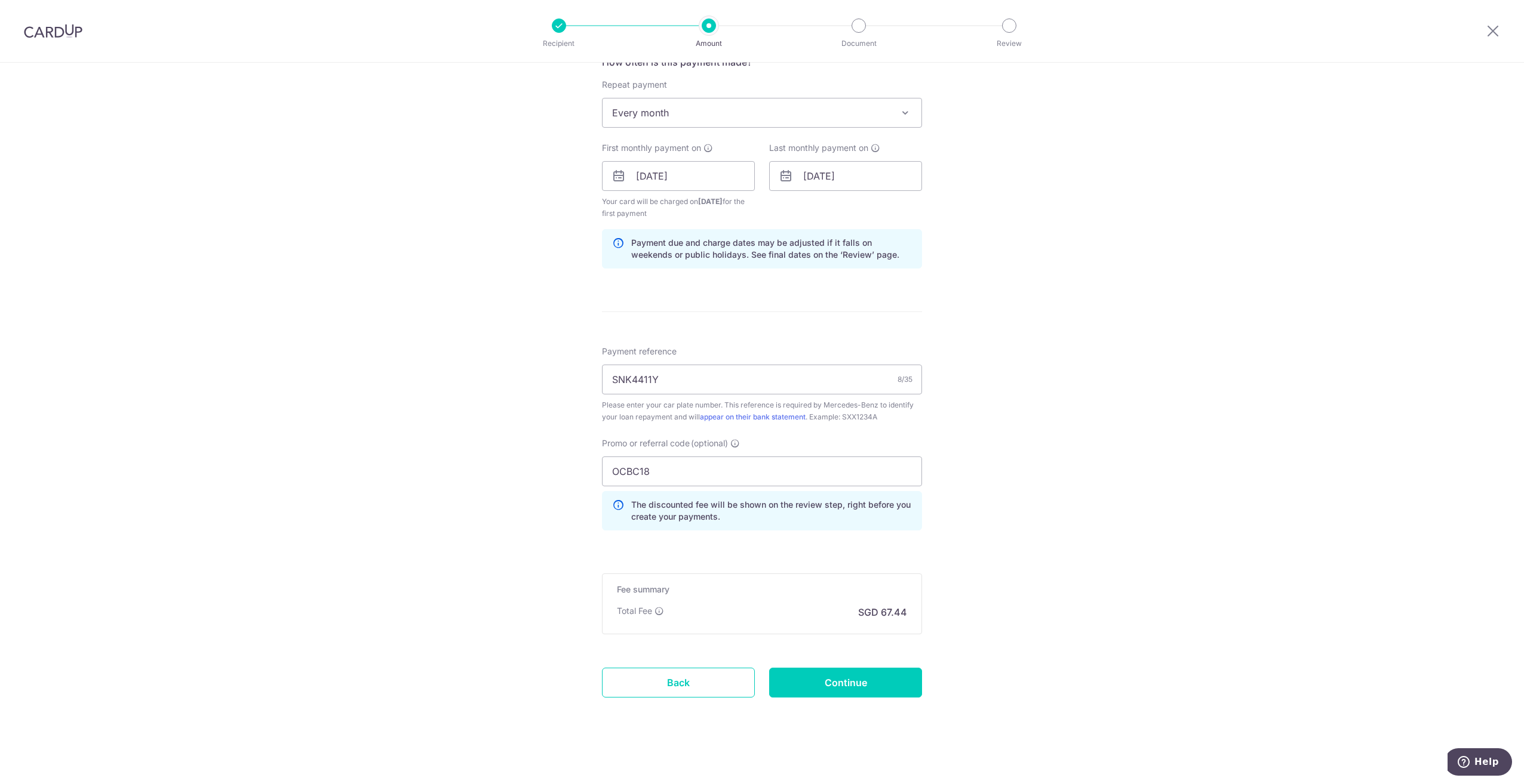
scroll to position [473, 0]
click at [833, 677] on input "Continue" at bounding box center [846, 679] width 153 height 30
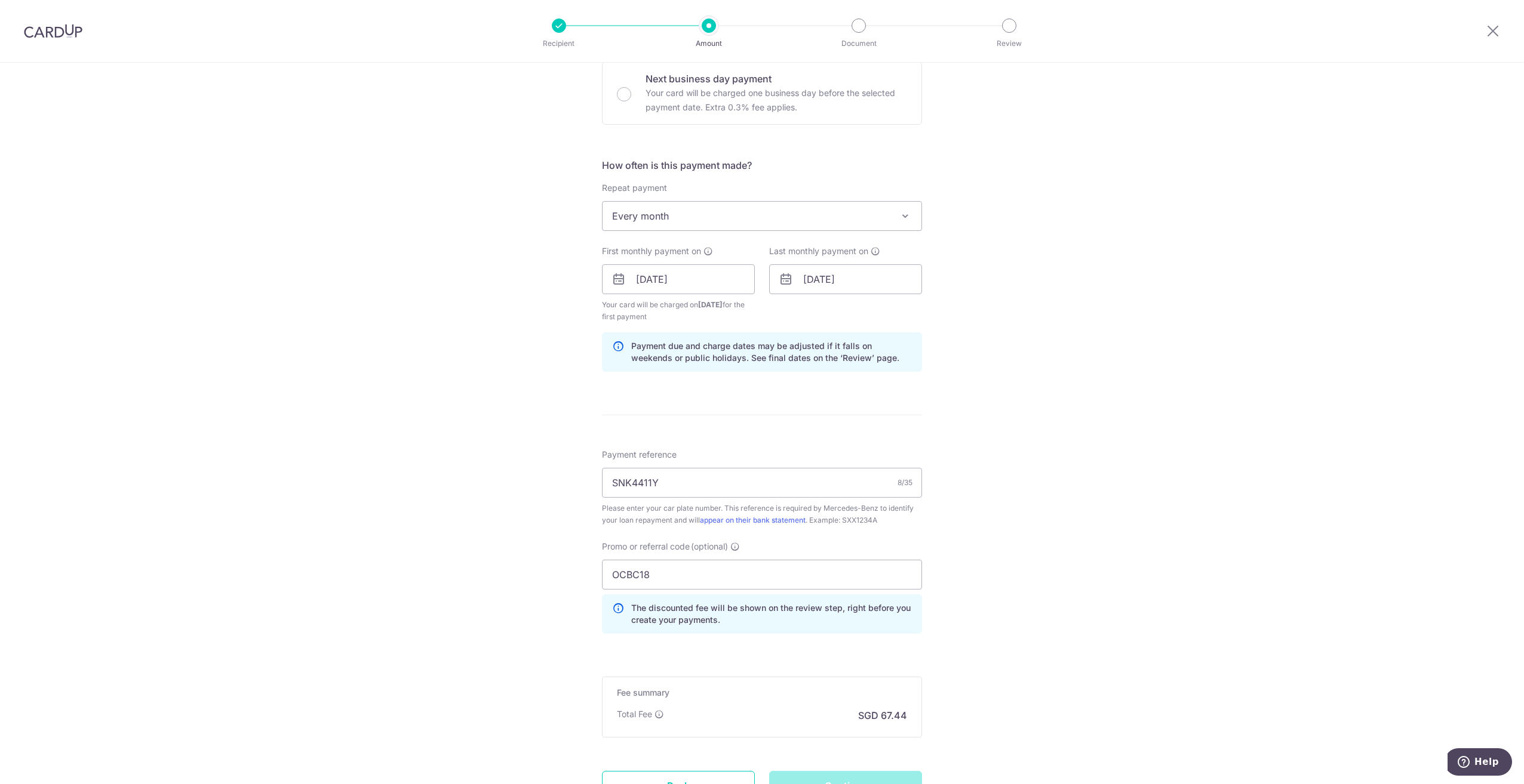
scroll to position [115, 0]
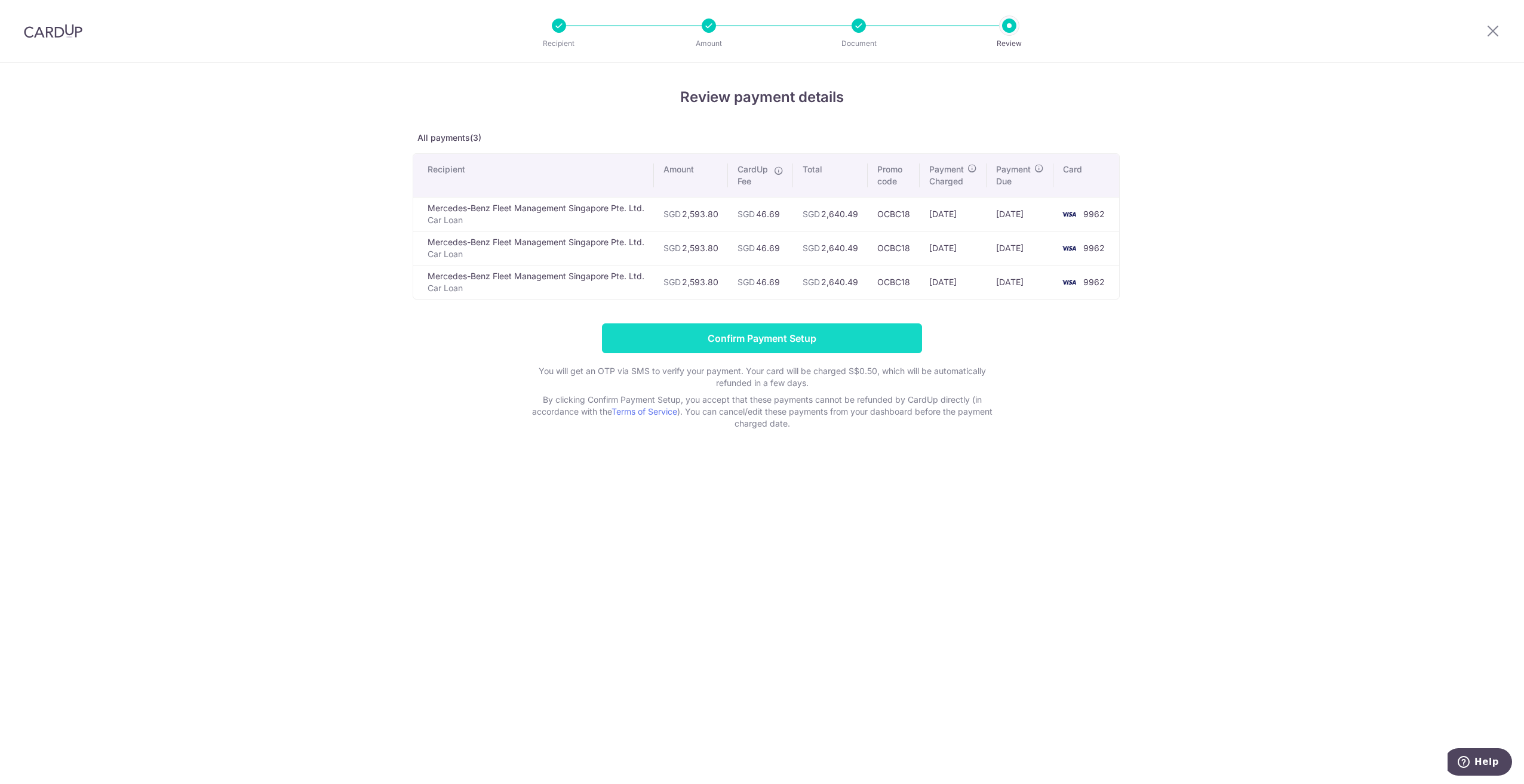
click at [846, 336] on input "Confirm Payment Setup" at bounding box center [761, 338] width 320 height 30
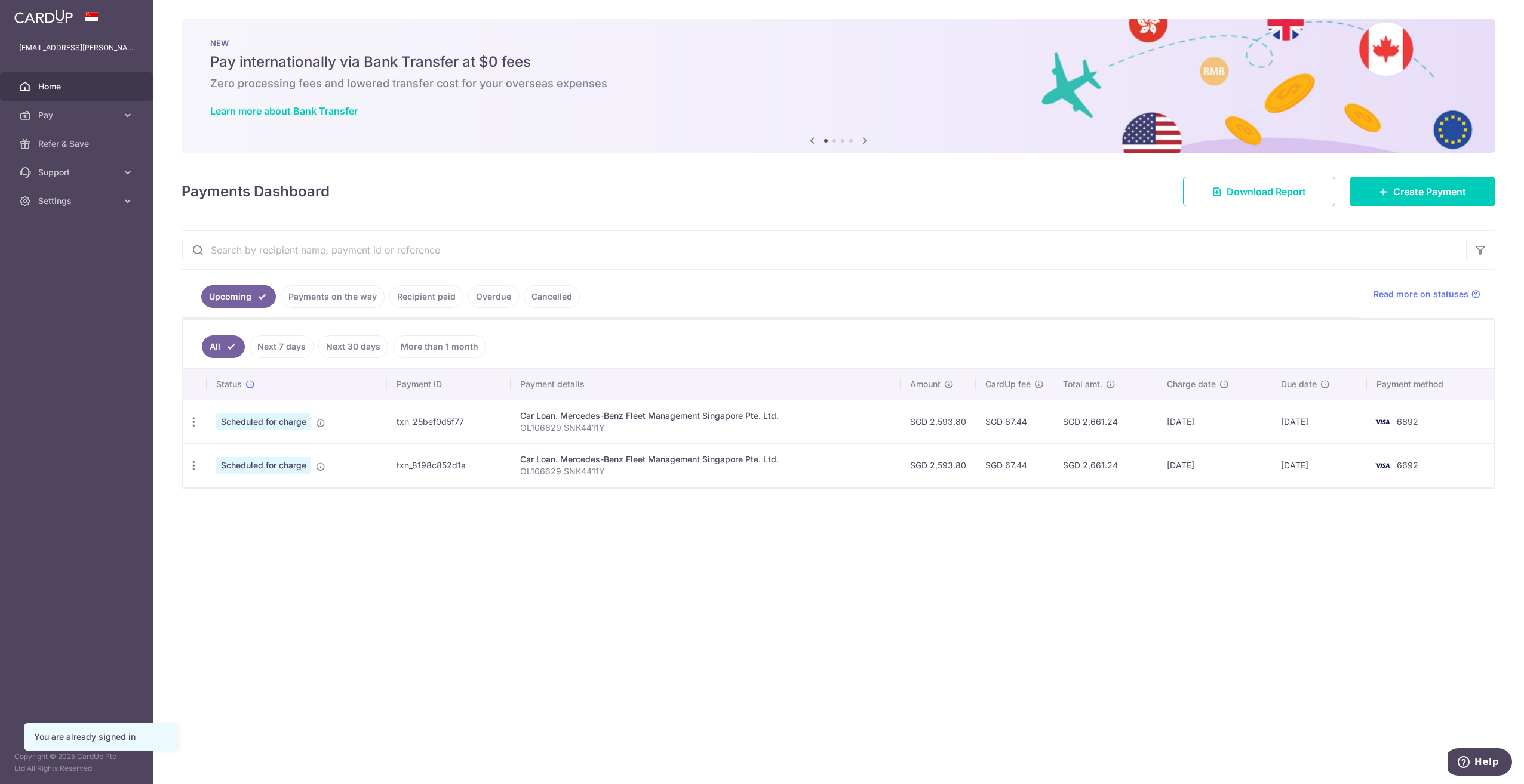
drag, startPoint x: 1248, startPoint y: 477, endPoint x: 1289, endPoint y: 473, distance: 41.2
click at [1282, 475] on tr "Update payment Cancel payment Scheduled for charge txn_8198c852d1a Car Loan. Me…" at bounding box center [839, 466] width 1312 height 44
click at [1442, 195] on span "Create Payment" at bounding box center [1430, 192] width 73 height 15
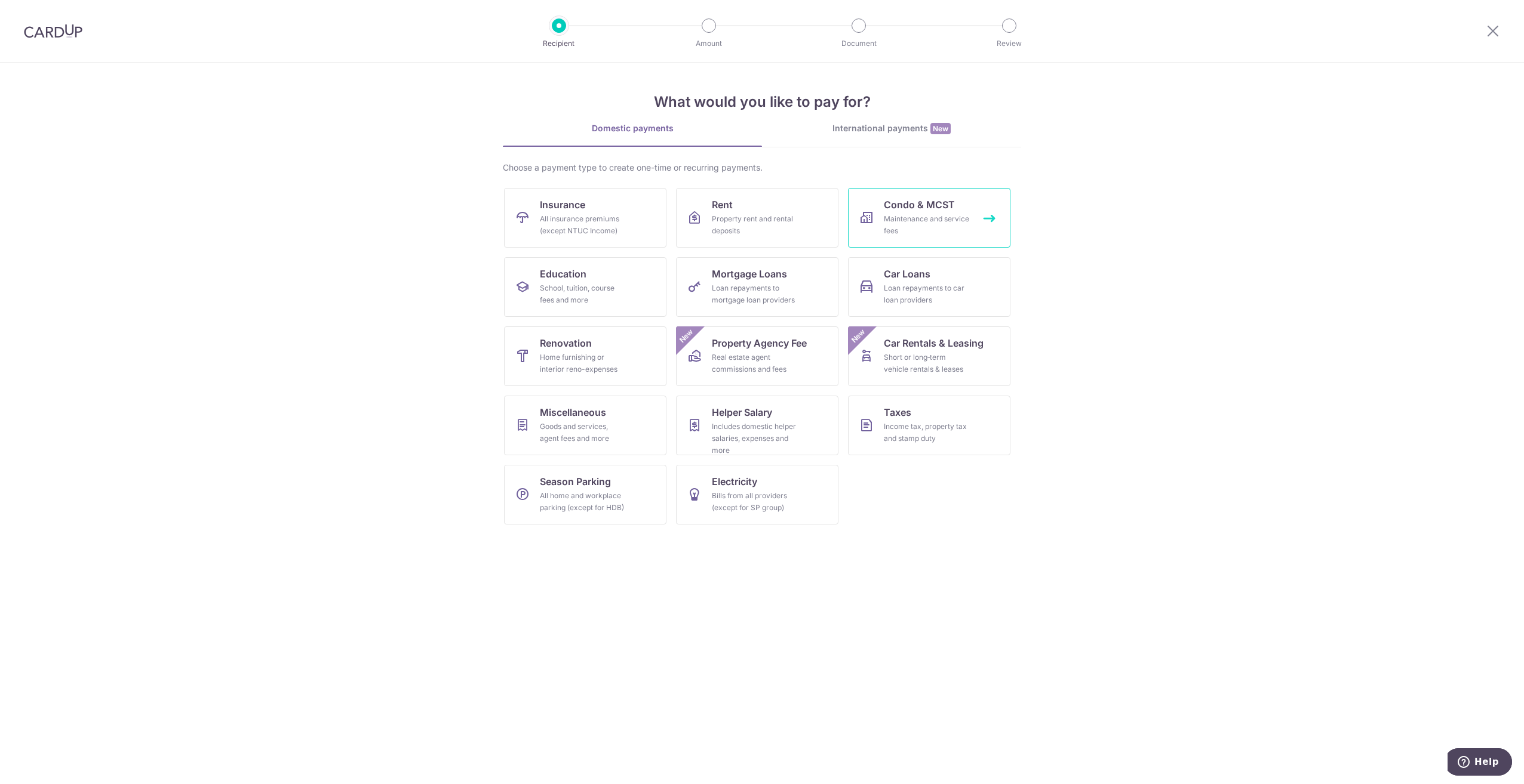
click at [899, 214] on div "Maintenance and service fees" at bounding box center [927, 225] width 86 height 24
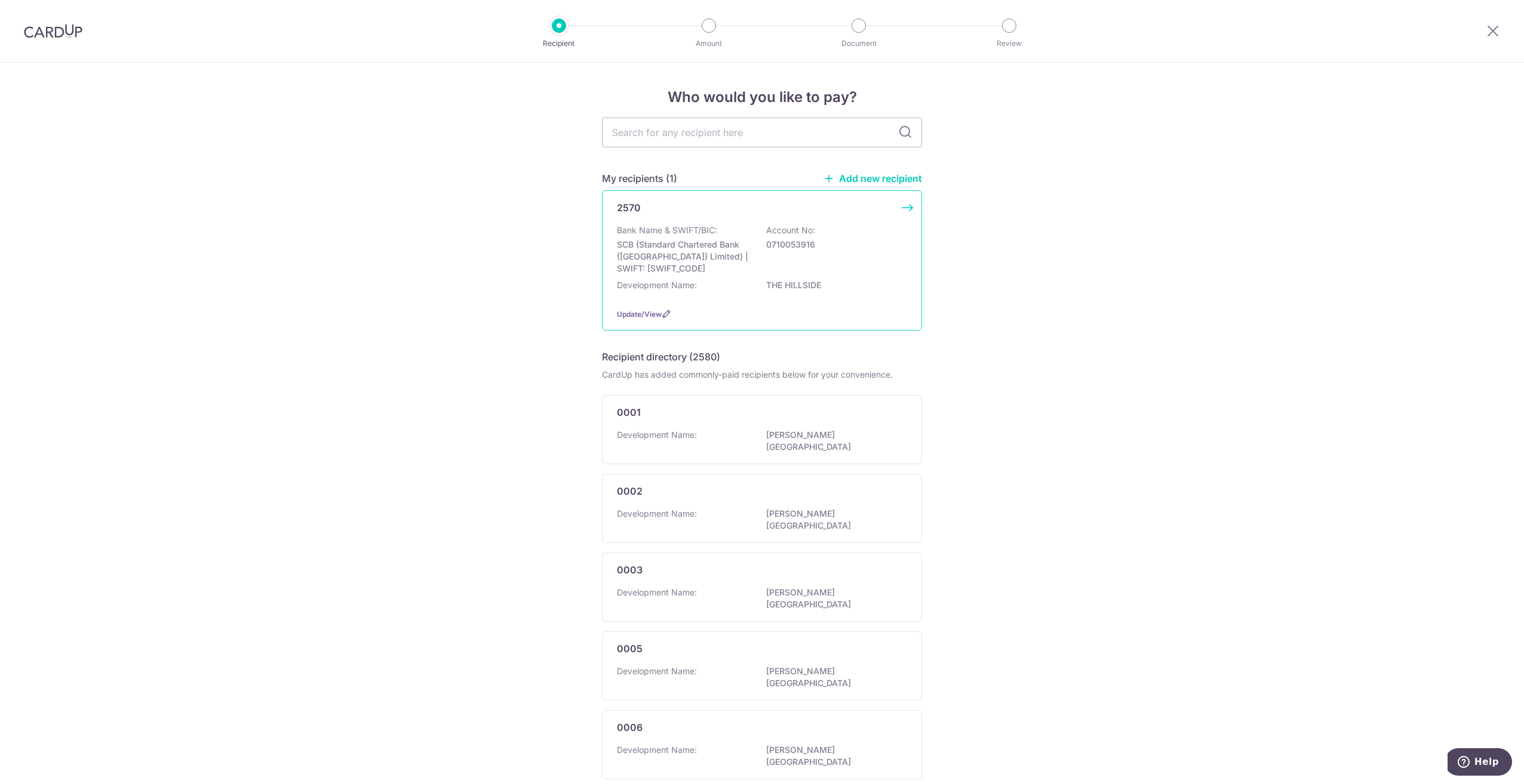
click at [658, 226] on p "Bank Name & SWIFT/BIC:" at bounding box center [667, 230] width 100 height 12
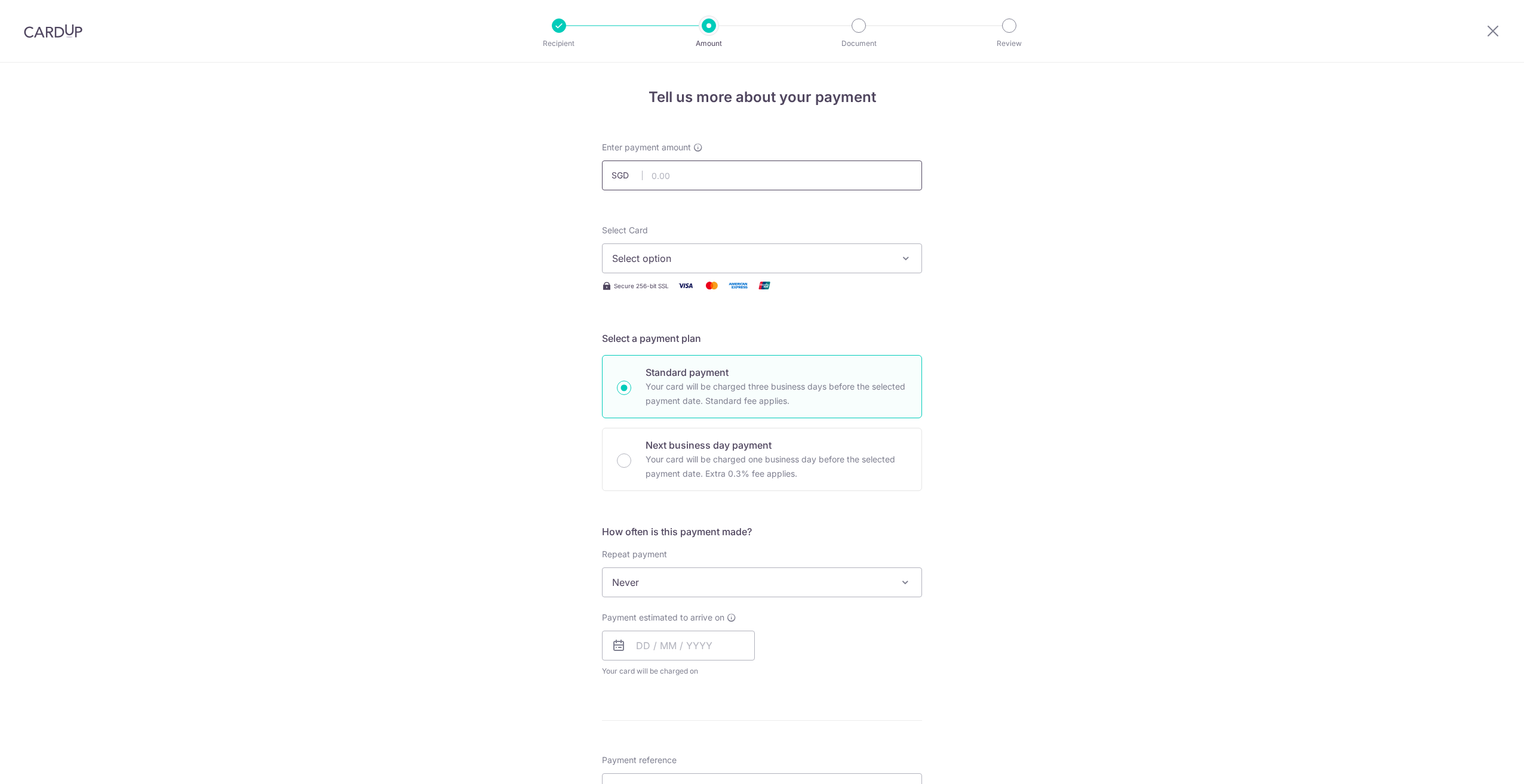
click at [666, 183] on input "text" at bounding box center [761, 175] width 320 height 30
type input "2,593.80"
click at [655, 262] on span "Select option" at bounding box center [751, 258] width 278 height 15
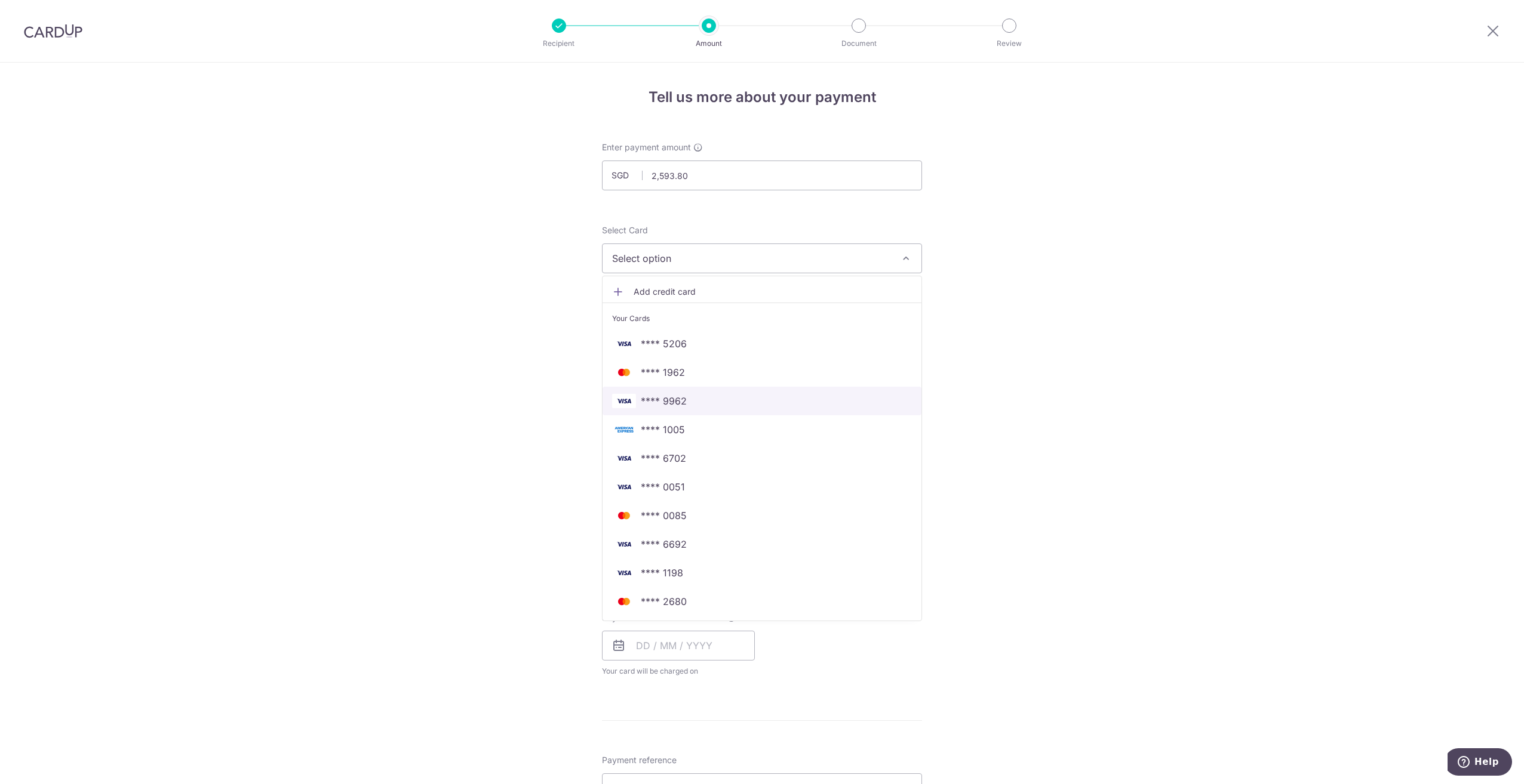
click at [688, 402] on span "**** 9962" at bounding box center [762, 401] width 300 height 15
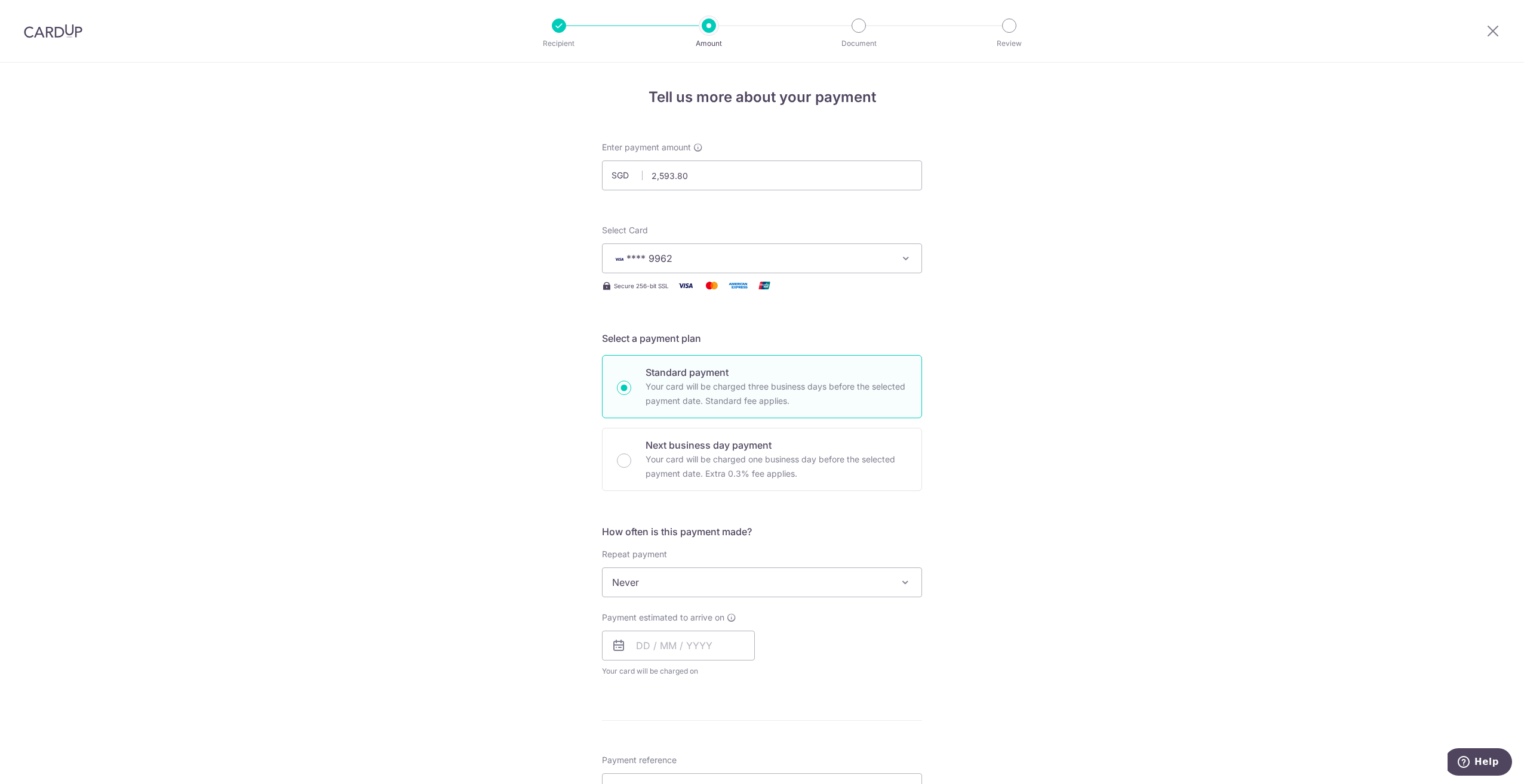
click at [658, 593] on span "Never" at bounding box center [761, 582] width 319 height 28
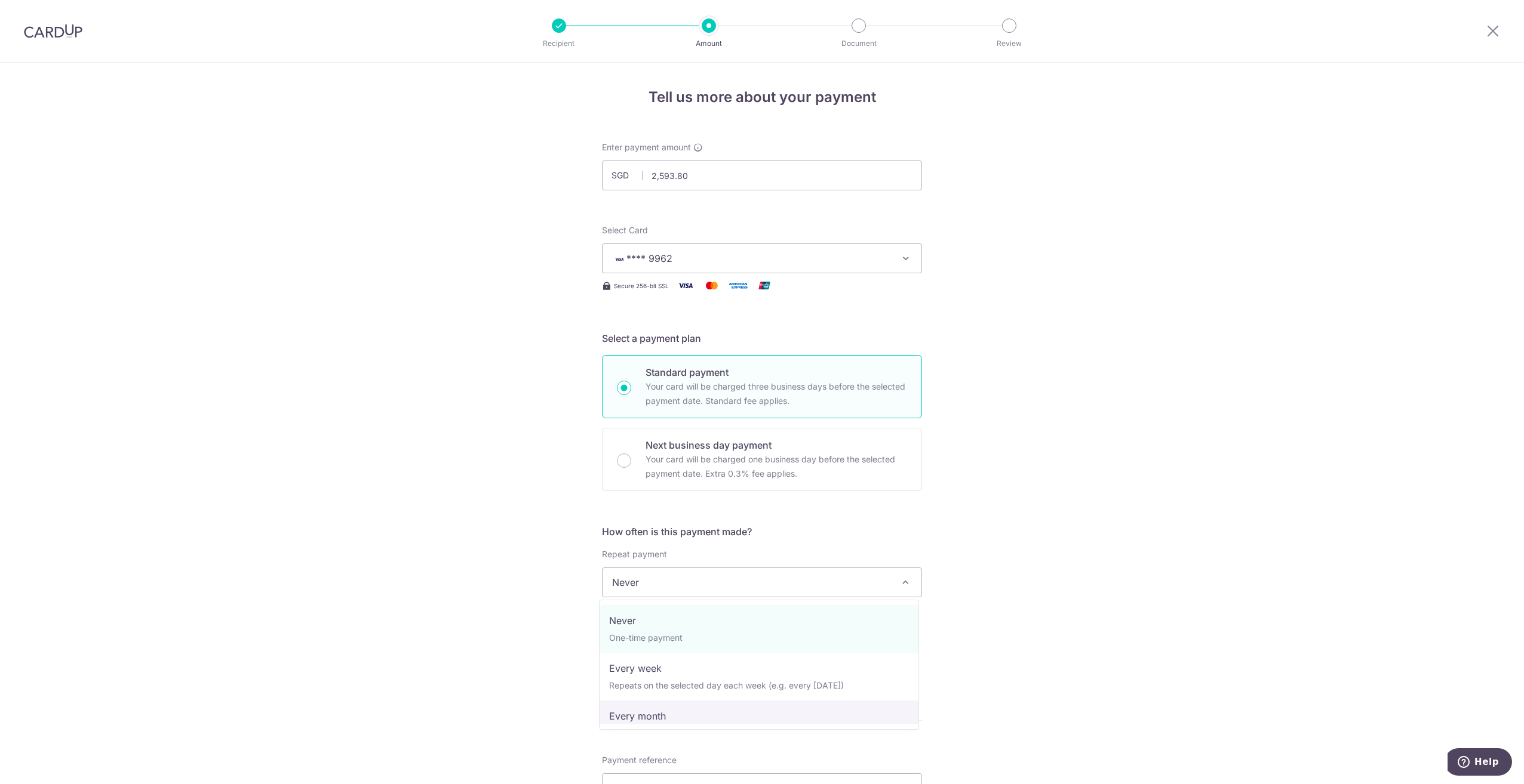
select select "3"
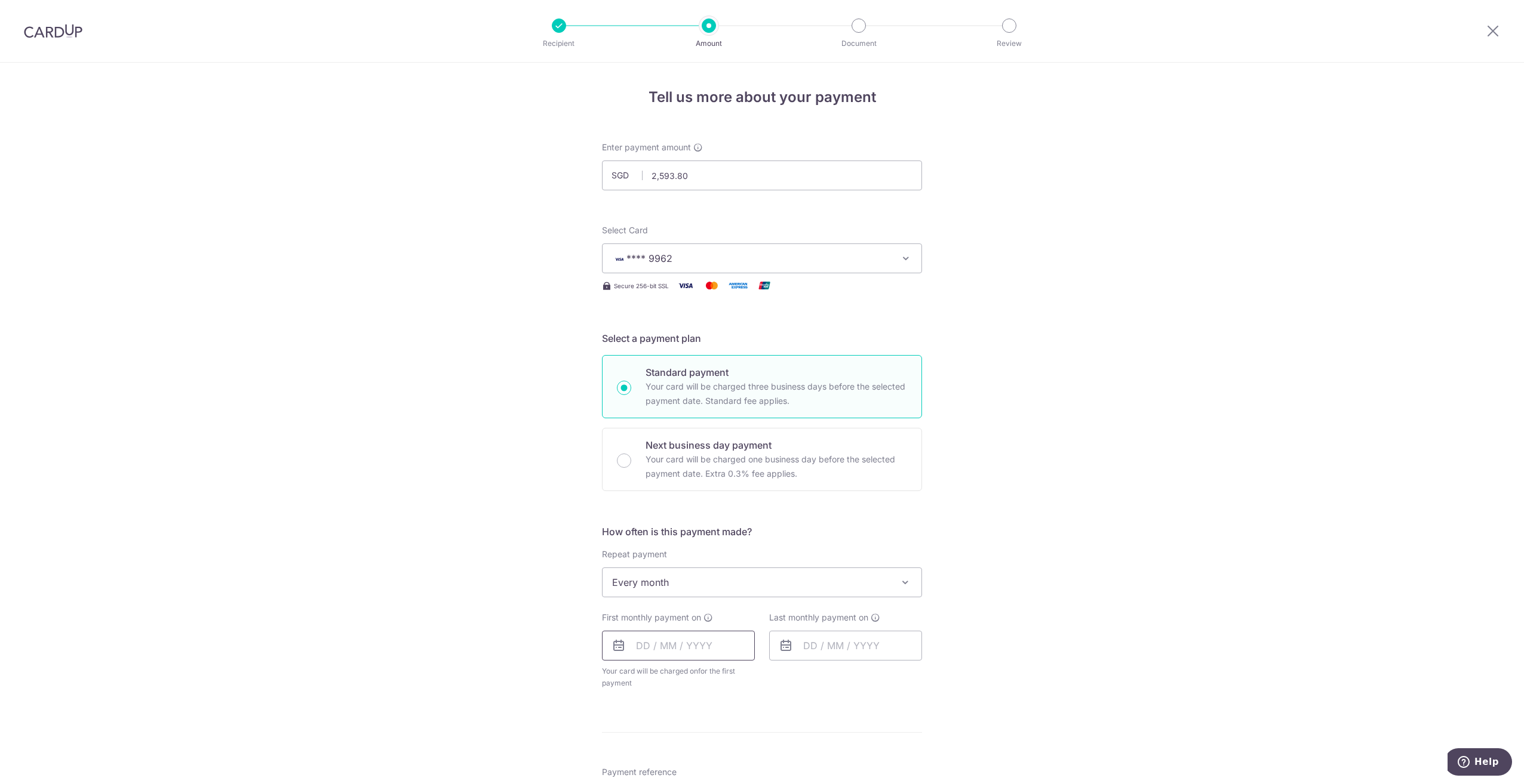
click at [673, 650] on input "text" at bounding box center [678, 646] width 153 height 30
click at [688, 680] on div "Oct Nov Dec 2025 2026 2027 2028 2029 2030 2031 2032 2033 2034 2035" at bounding box center [697, 678] width 87 height 10
click at [680, 680] on select "Oct Nov Dec" at bounding box center [670, 678] width 32 height 9
click at [730, 671] on div "Prev Next Oct Nov Dec 2025 2026 2027 2028 2029 2030 2031 2032 2033 2034 2035" at bounding box center [697, 678] width 190 height 28
click at [728, 681] on select "2025 2026 2027 2028 2029 2030 2031 2032 2033 2034 2035" at bounding box center [725, 678] width 32 height 9
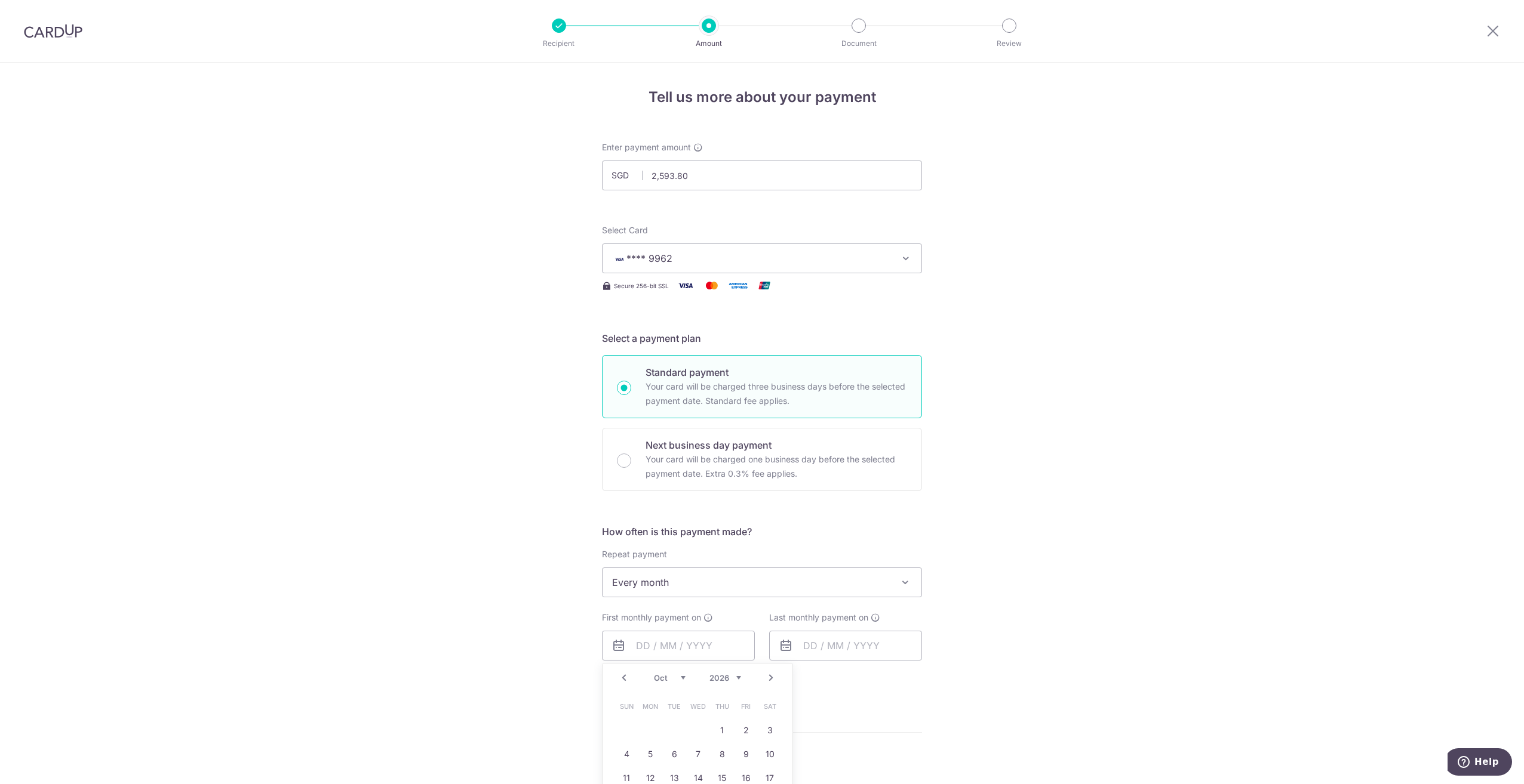
click at [677, 677] on select "Jan Feb Mar Apr May Jun Jul Aug Sep Oct Nov Dec" at bounding box center [670, 678] width 32 height 9
click at [747, 725] on link "2" at bounding box center [746, 731] width 19 height 19
type input "[DATE]"
click at [808, 646] on input "text" at bounding box center [846, 646] width 153 height 30
click at [848, 683] on div "Jan Feb Mar Apr May Jun Jul Aug Sep Oct Nov Dec 2026 2027 2028 2029 2030 2031 2…" at bounding box center [865, 678] width 87 height 10
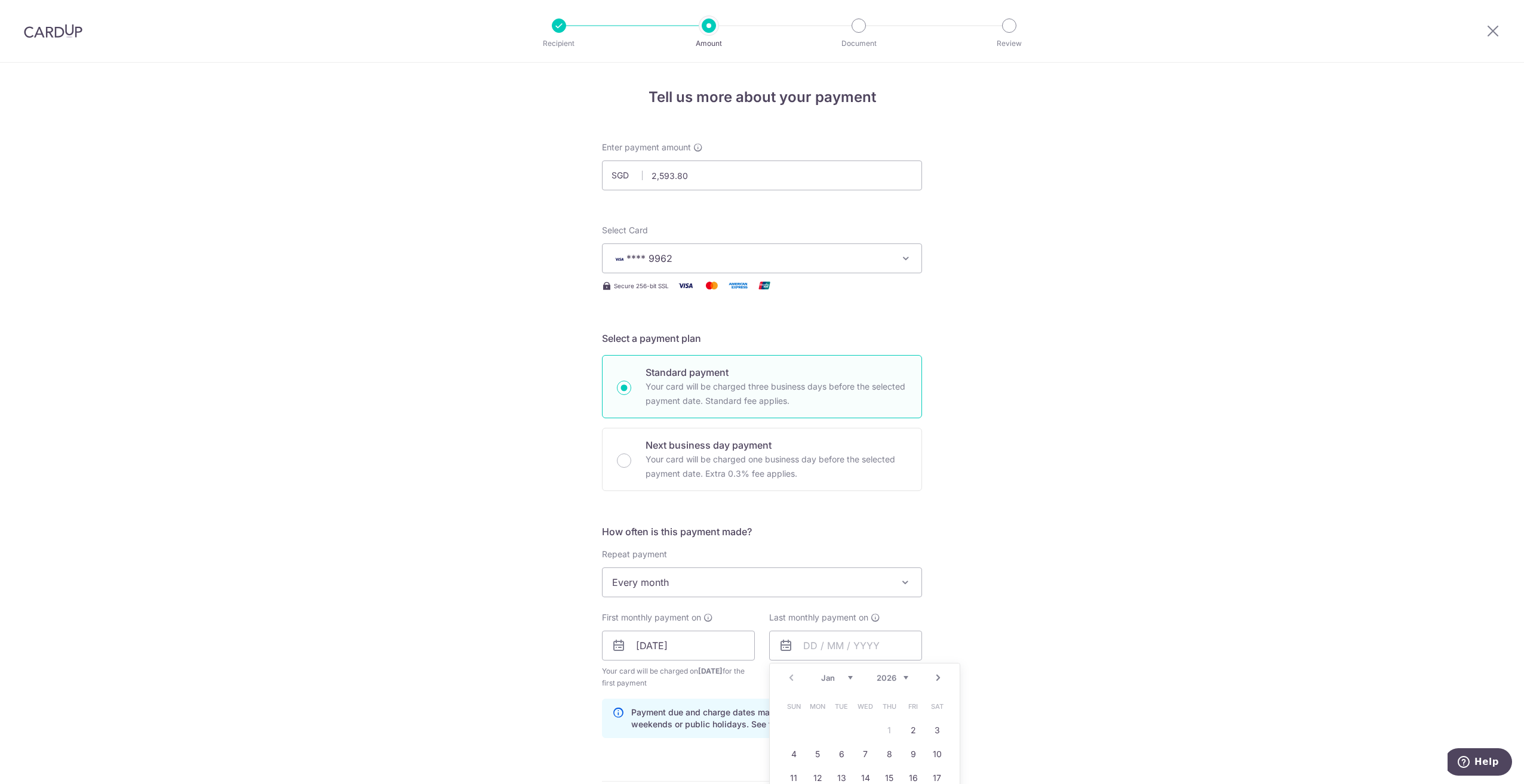
click at [849, 678] on select "Jan Feb Mar Apr May Jun Jul Aug Sep Oct Nov Dec" at bounding box center [837, 678] width 32 height 9
click at [883, 732] on link "2" at bounding box center [889, 731] width 19 height 19
type input "[DATE]"
click at [986, 649] on div "Tell us more about your payment Enter payment amount SGD 2,593.80 2593.80 Selec…" at bounding box center [762, 633] width 1524 height 1141
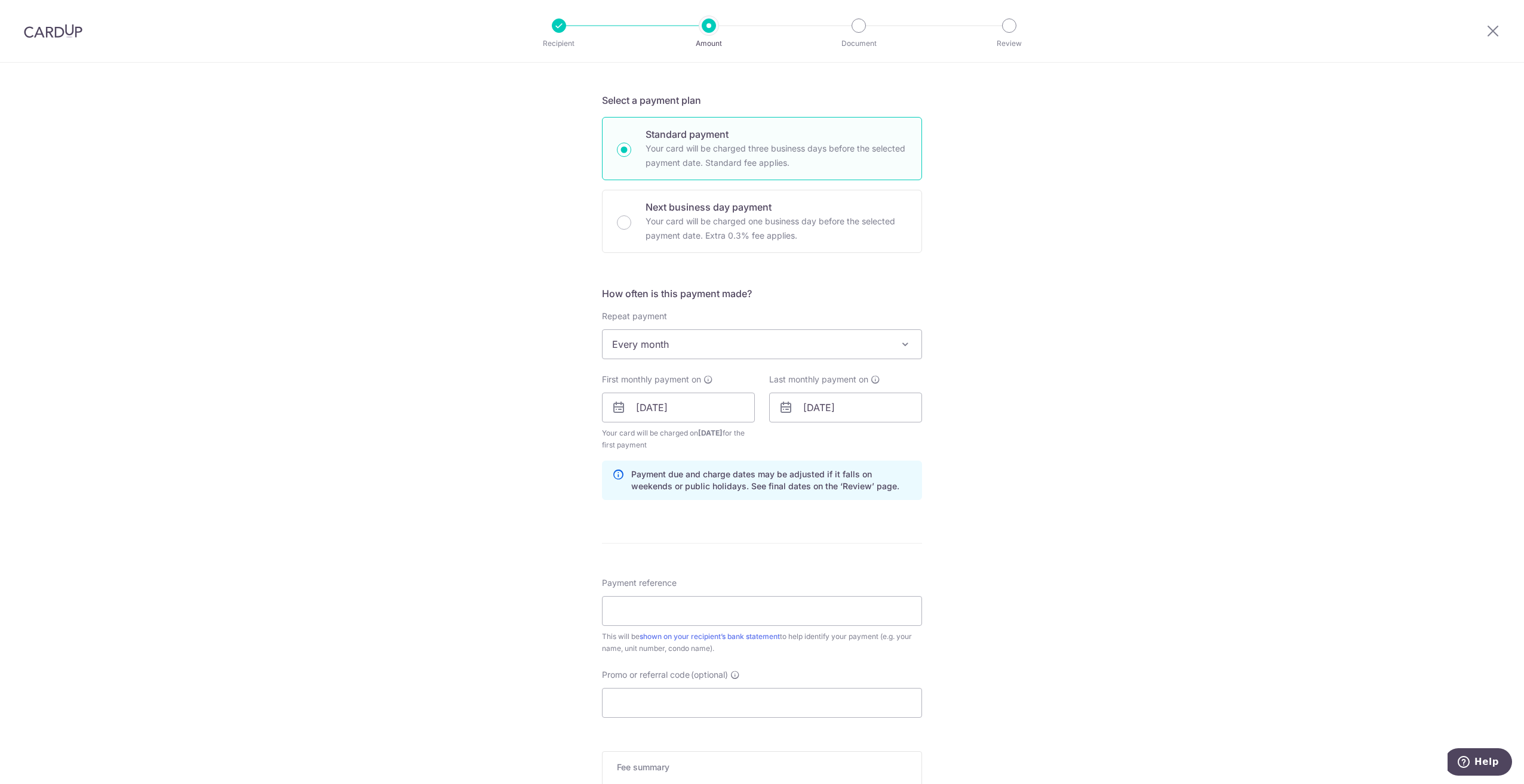
scroll to position [239, 0]
click at [633, 607] on input "Payment reference" at bounding box center [761, 610] width 320 height 30
type input "SNK4411Y"
type input "OCBC18"
click at [1304, 692] on div "Tell us more about your payment Enter payment amount SGD 2,593.80 2593.80 Selec…" at bounding box center [762, 421] width 1524 height 1194
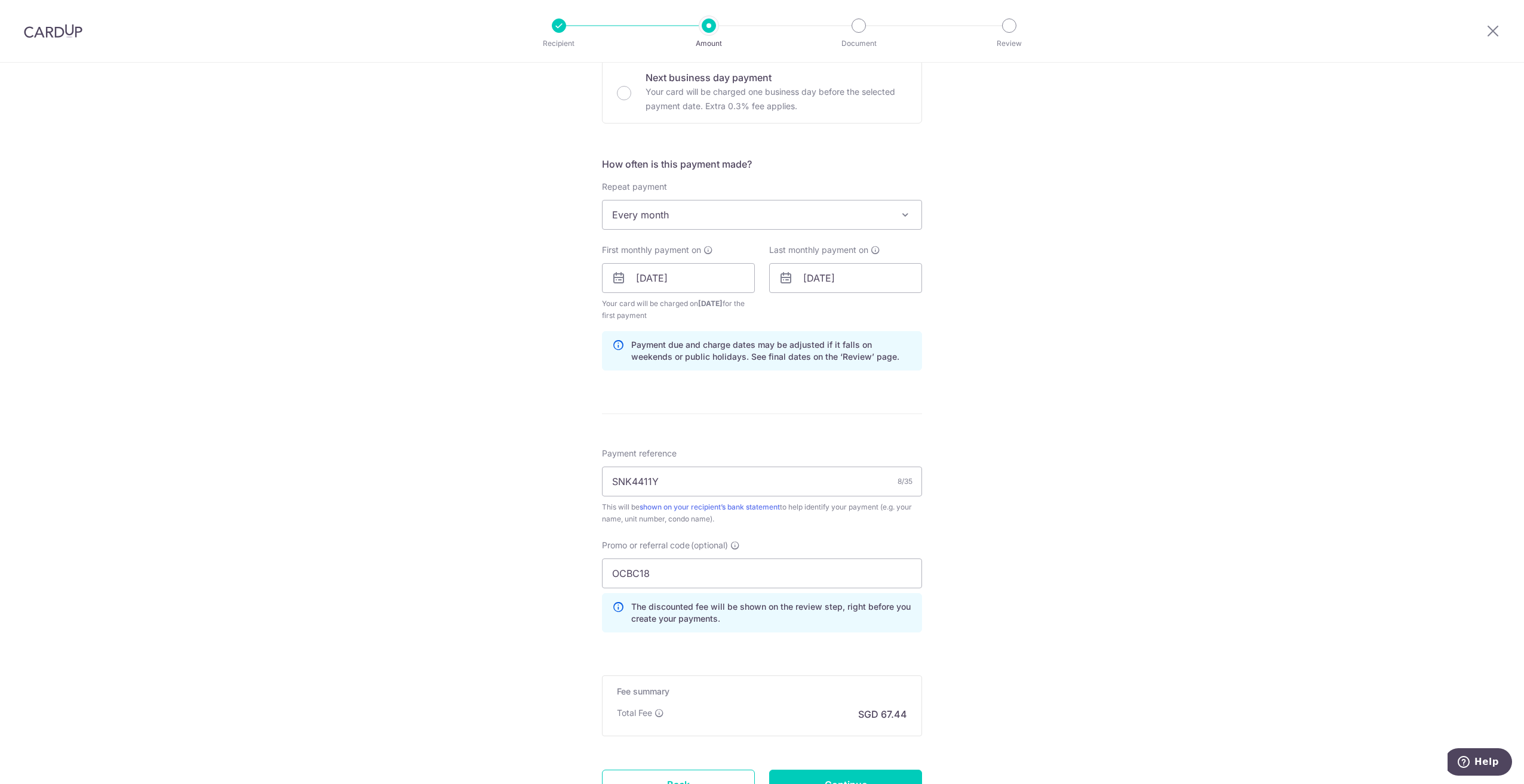
scroll to position [473, 0]
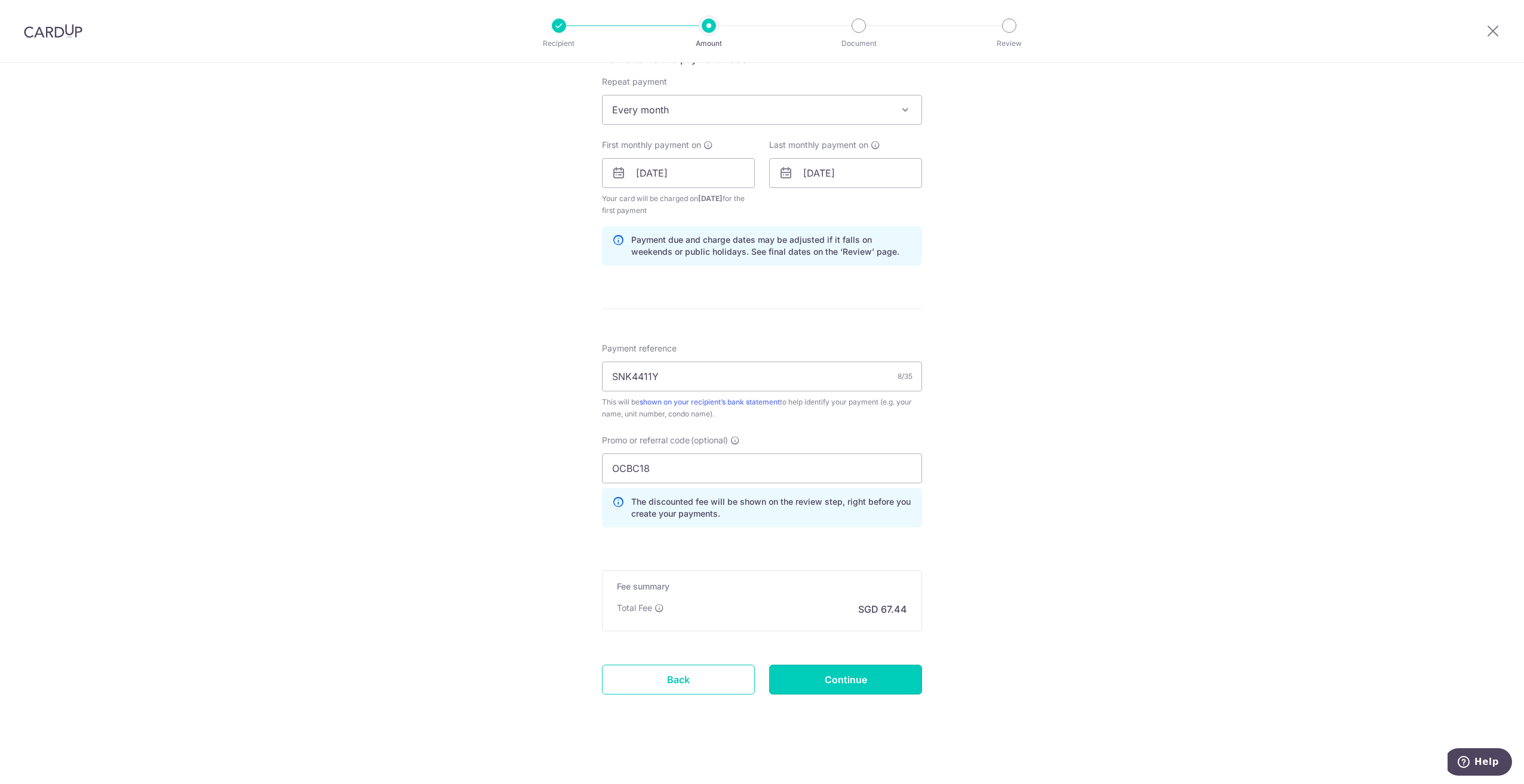
click at [866, 685] on input "Continue" at bounding box center [846, 679] width 153 height 30
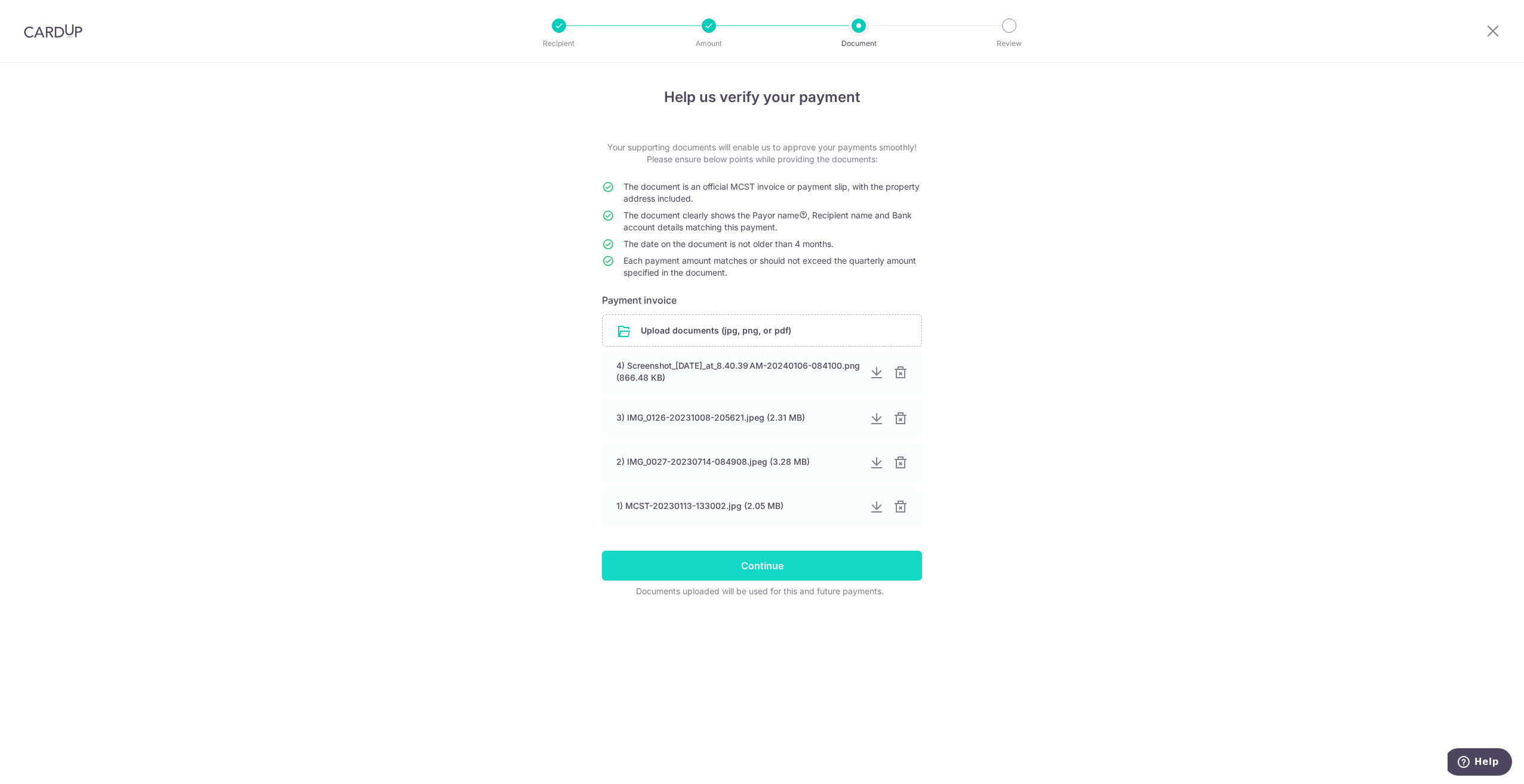
click at [769, 564] on input "Continue" at bounding box center [761, 566] width 320 height 30
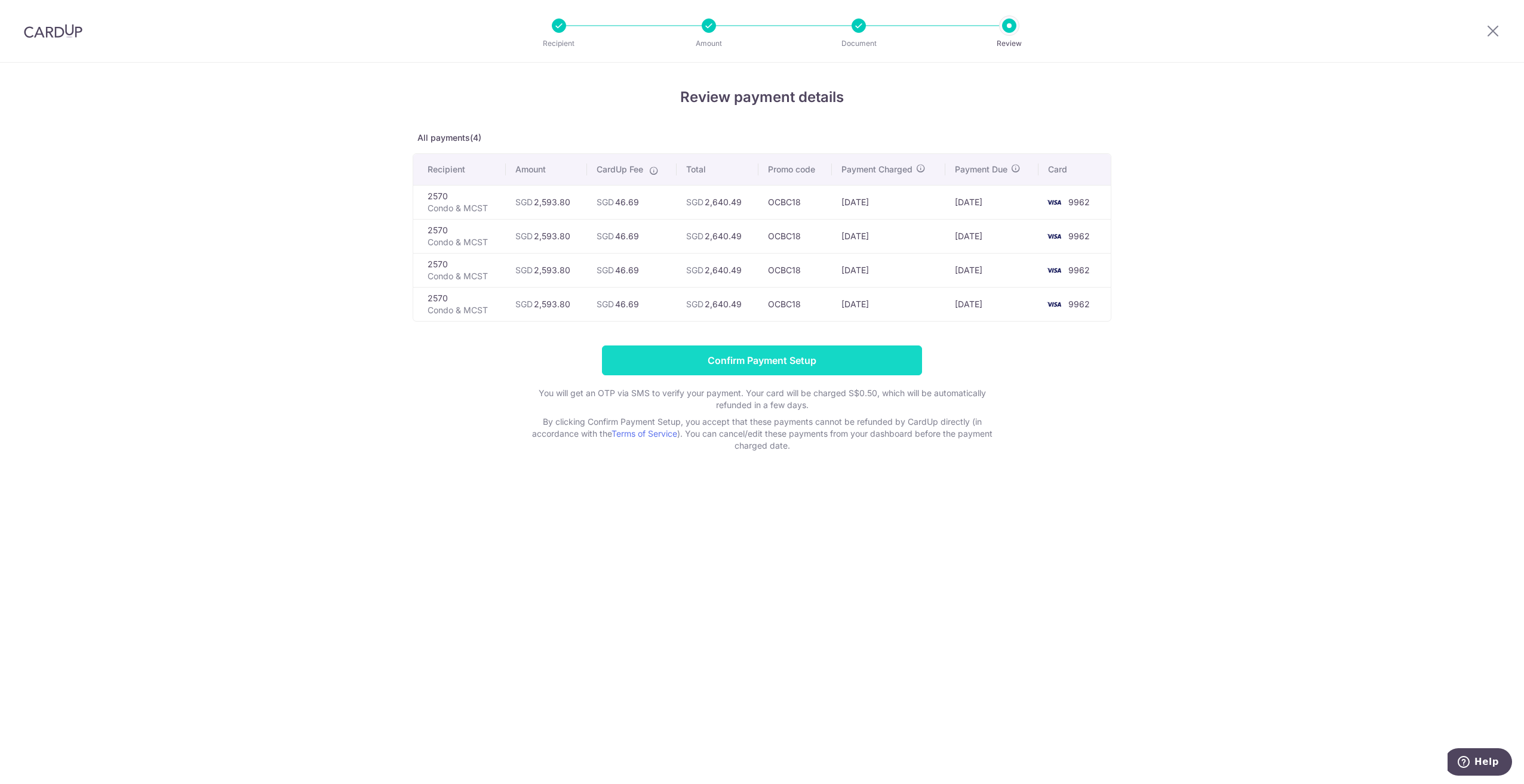
click at [838, 360] on input "Confirm Payment Setup" at bounding box center [761, 360] width 320 height 30
